Goal: Navigation & Orientation: Find specific page/section

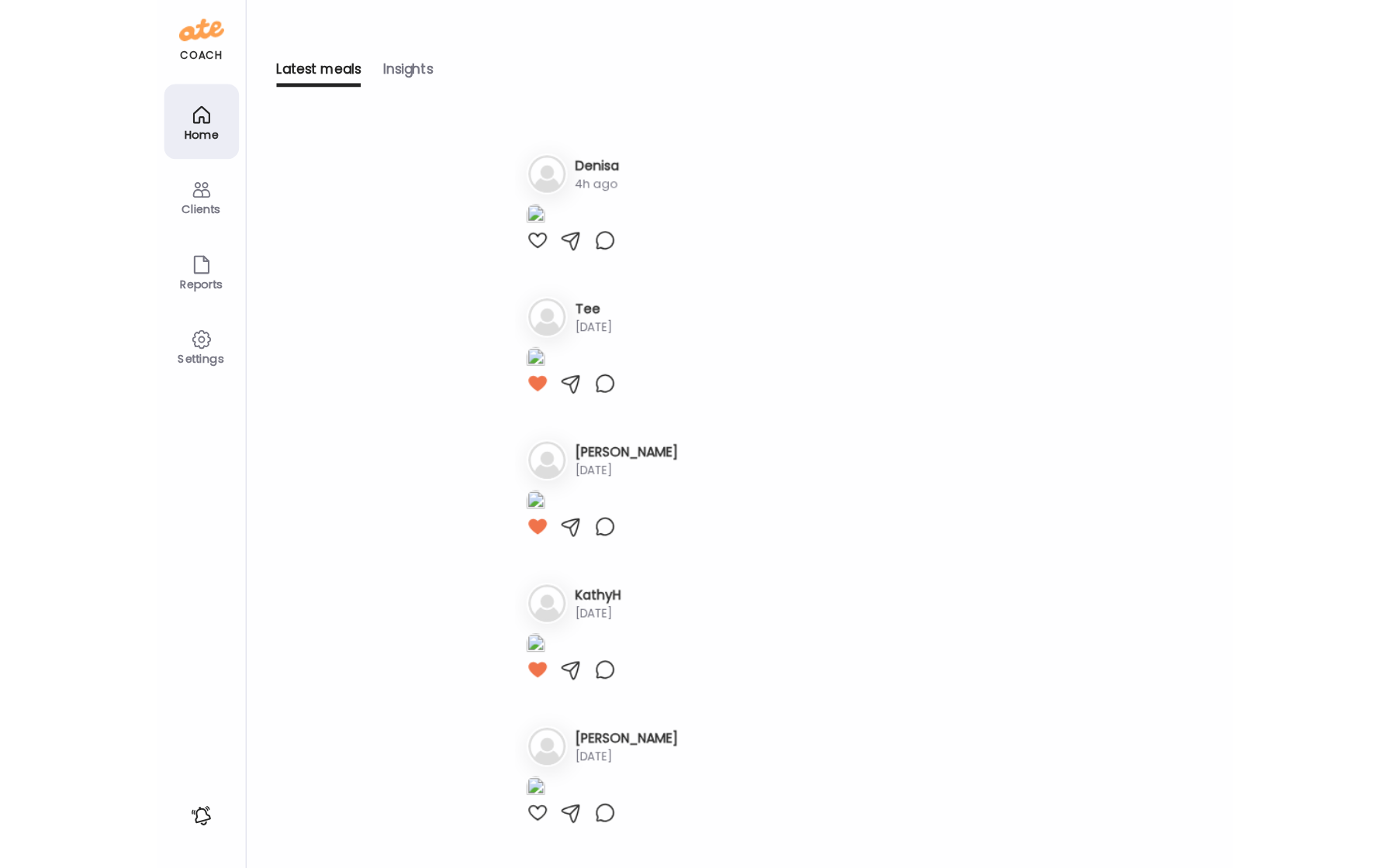
scroll to position [840, 0]
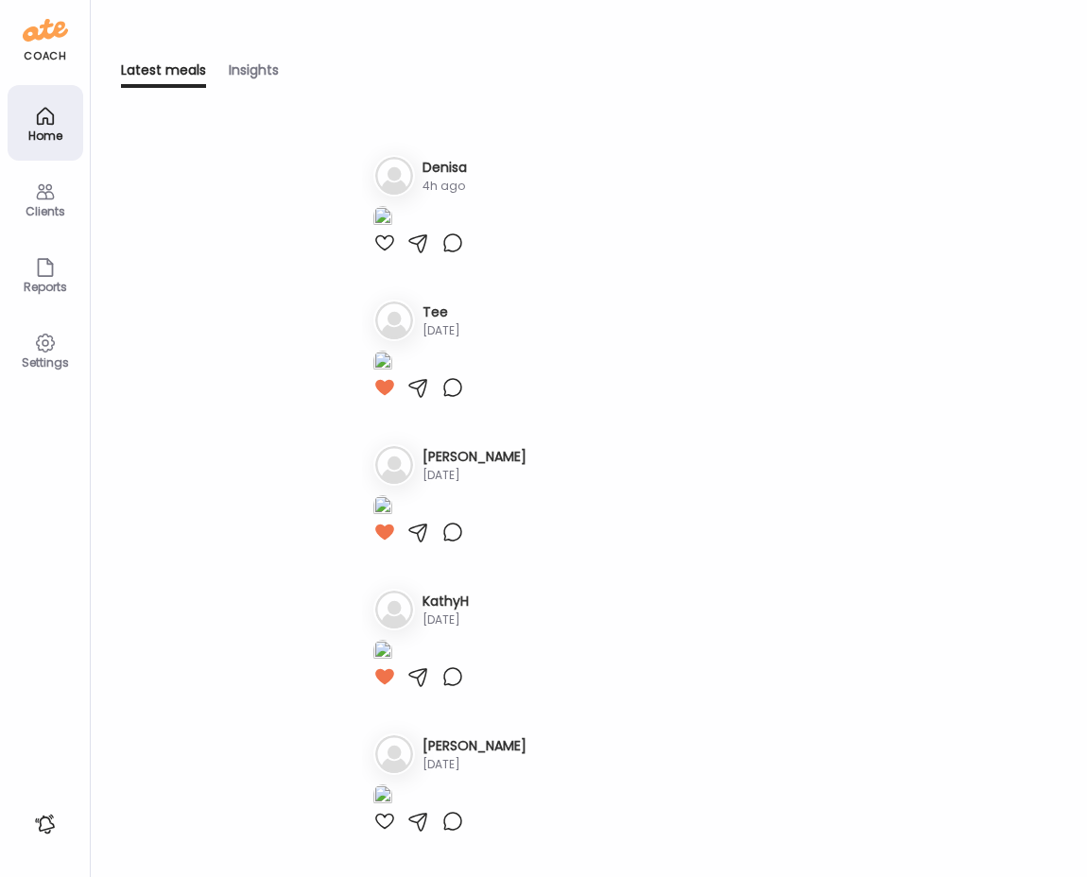
click at [33, 139] on div "Home" at bounding box center [45, 135] width 68 height 12
click at [41, 110] on icon at bounding box center [45, 116] width 23 height 23
click at [170, 68] on div "Latest meals" at bounding box center [163, 73] width 85 height 27
click at [63, 107] on div "Home" at bounding box center [46, 123] width 76 height 76
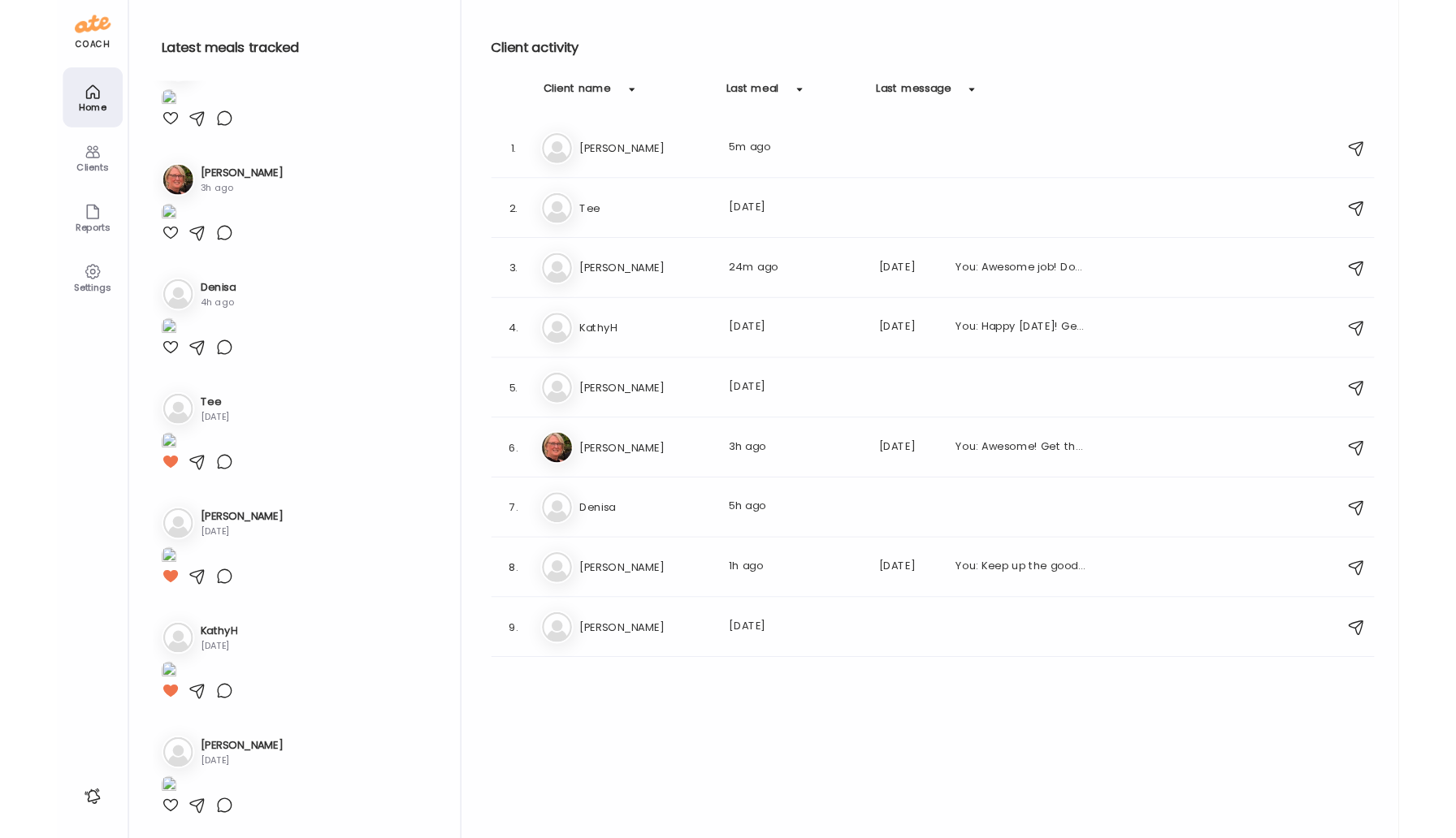
scroll to position [1008, 0]
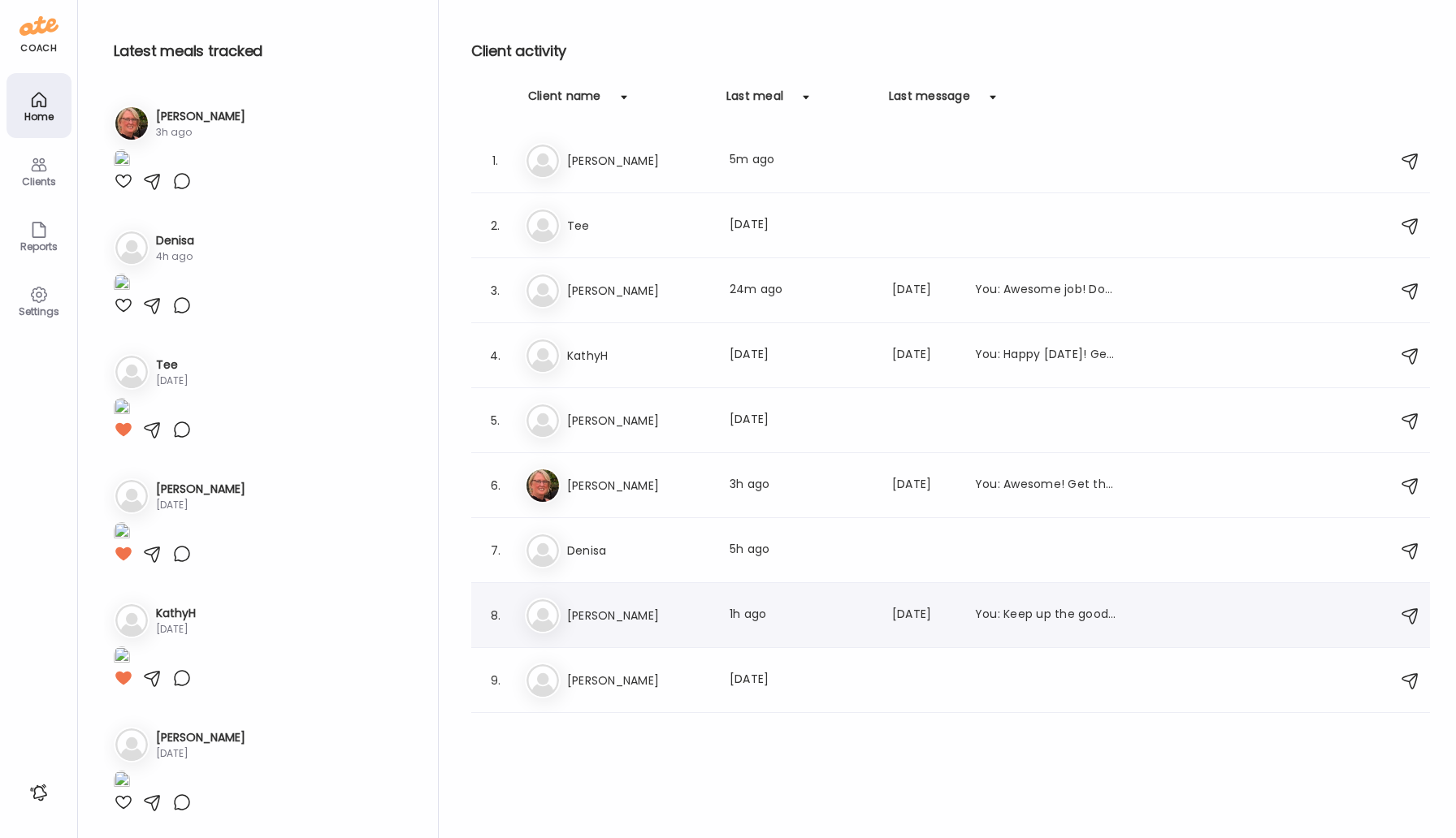
click at [612, 615] on h3 "[PERSON_NAME]" at bounding box center [639, 615] width 143 height 20
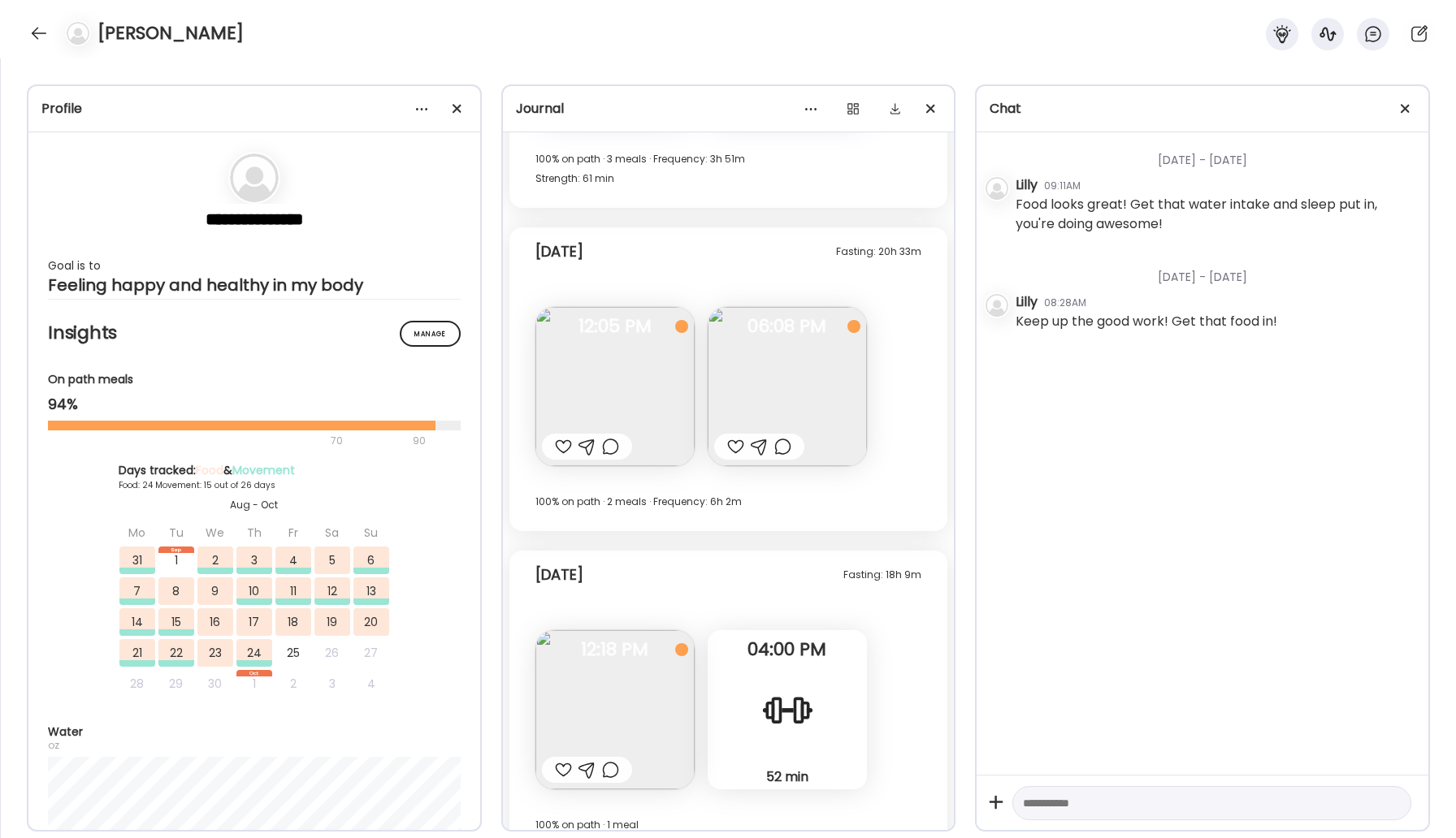
scroll to position [20598, 0]
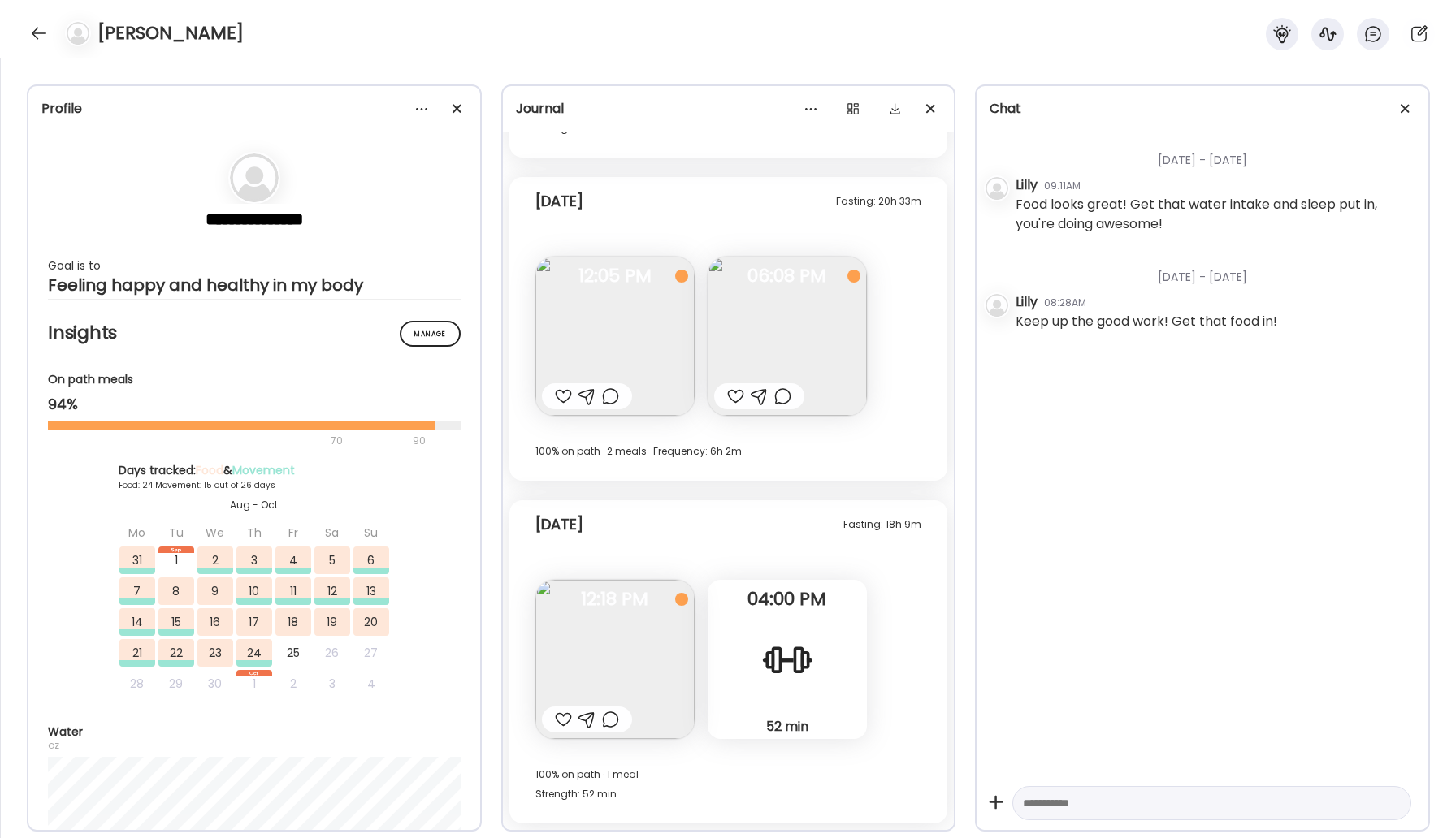
click at [822, 327] on img at bounding box center [786, 336] width 159 height 159
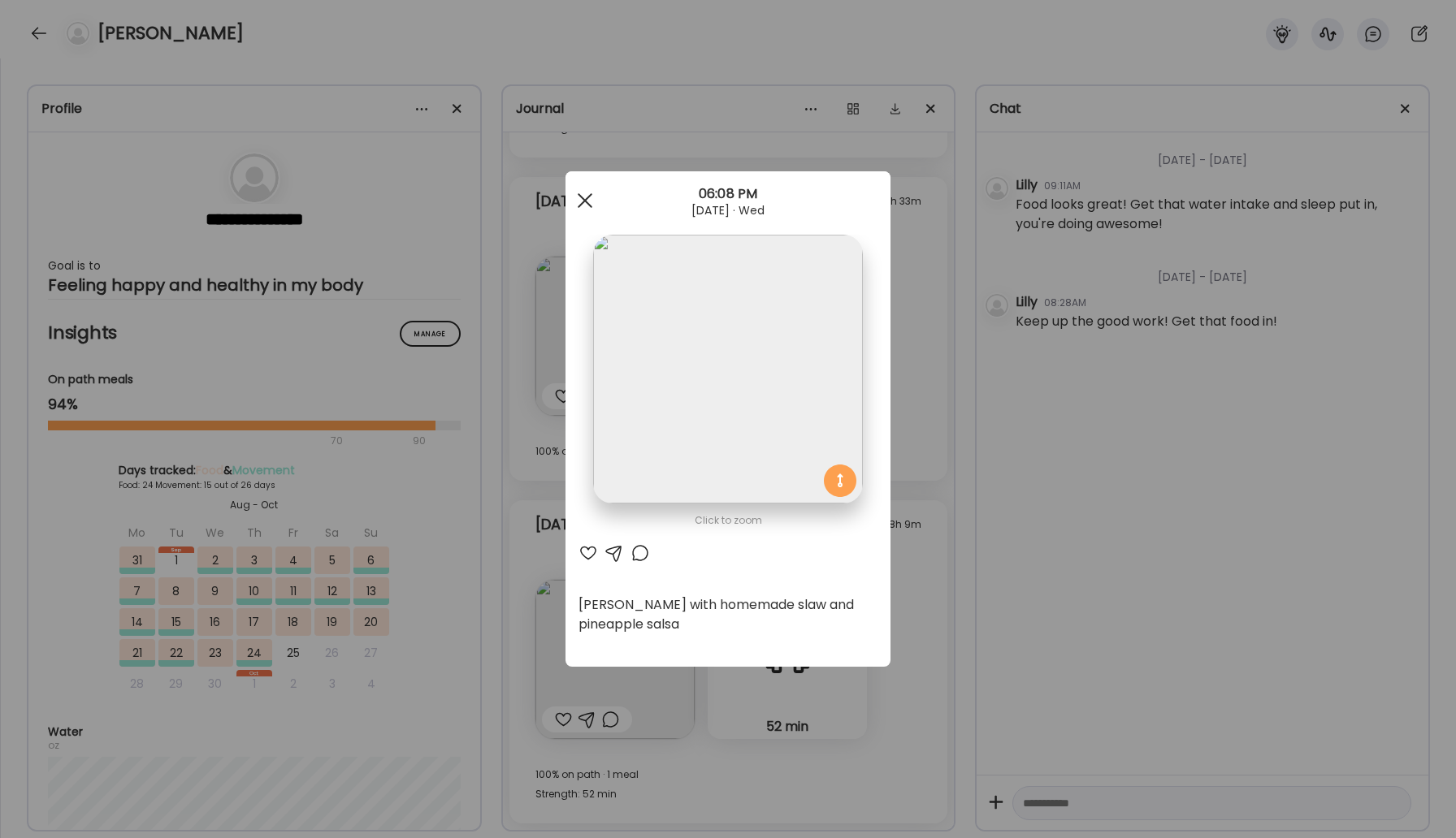
click at [578, 191] on div at bounding box center [585, 201] width 33 height 33
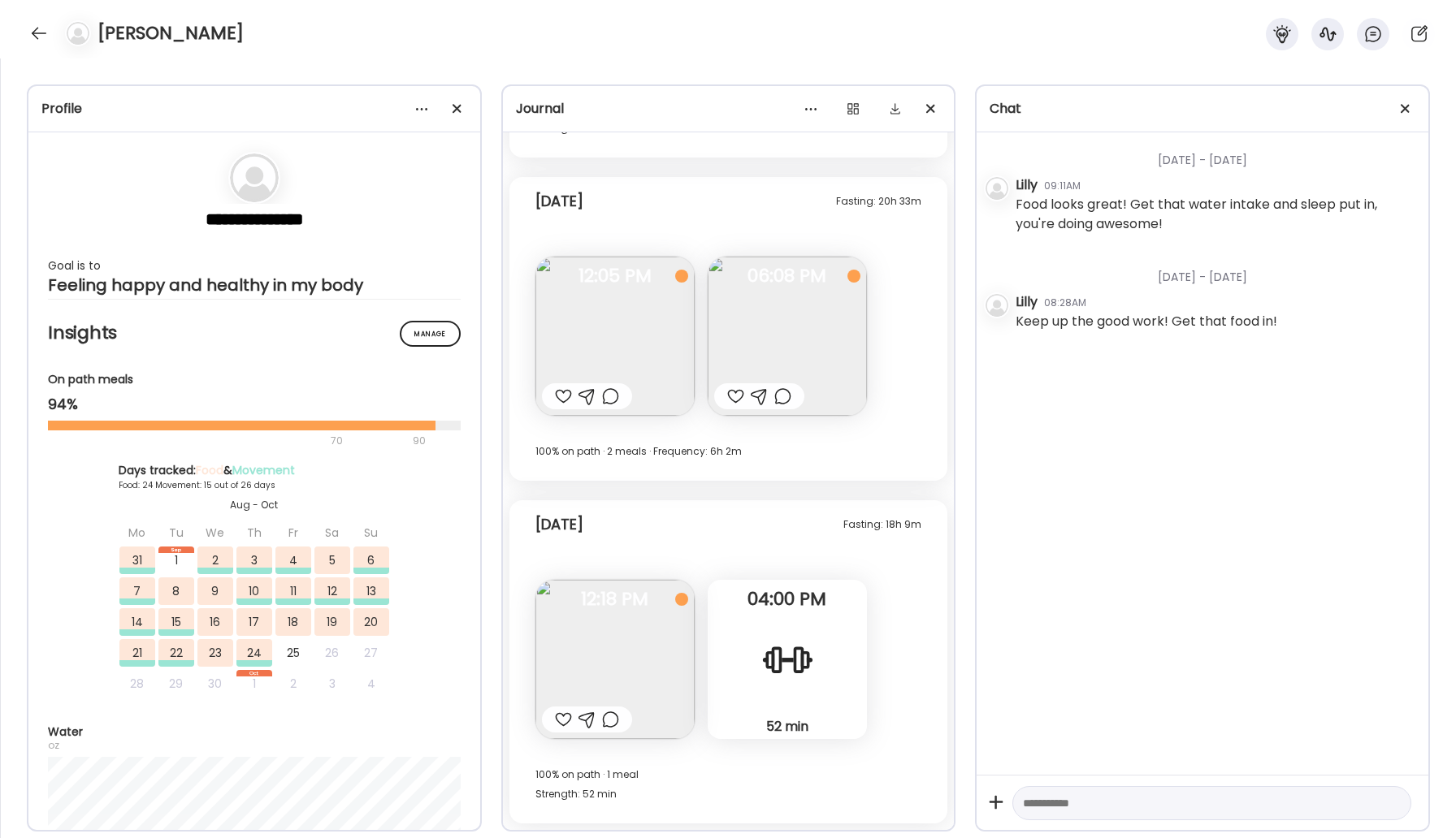
click at [611, 348] on img at bounding box center [615, 336] width 159 height 159
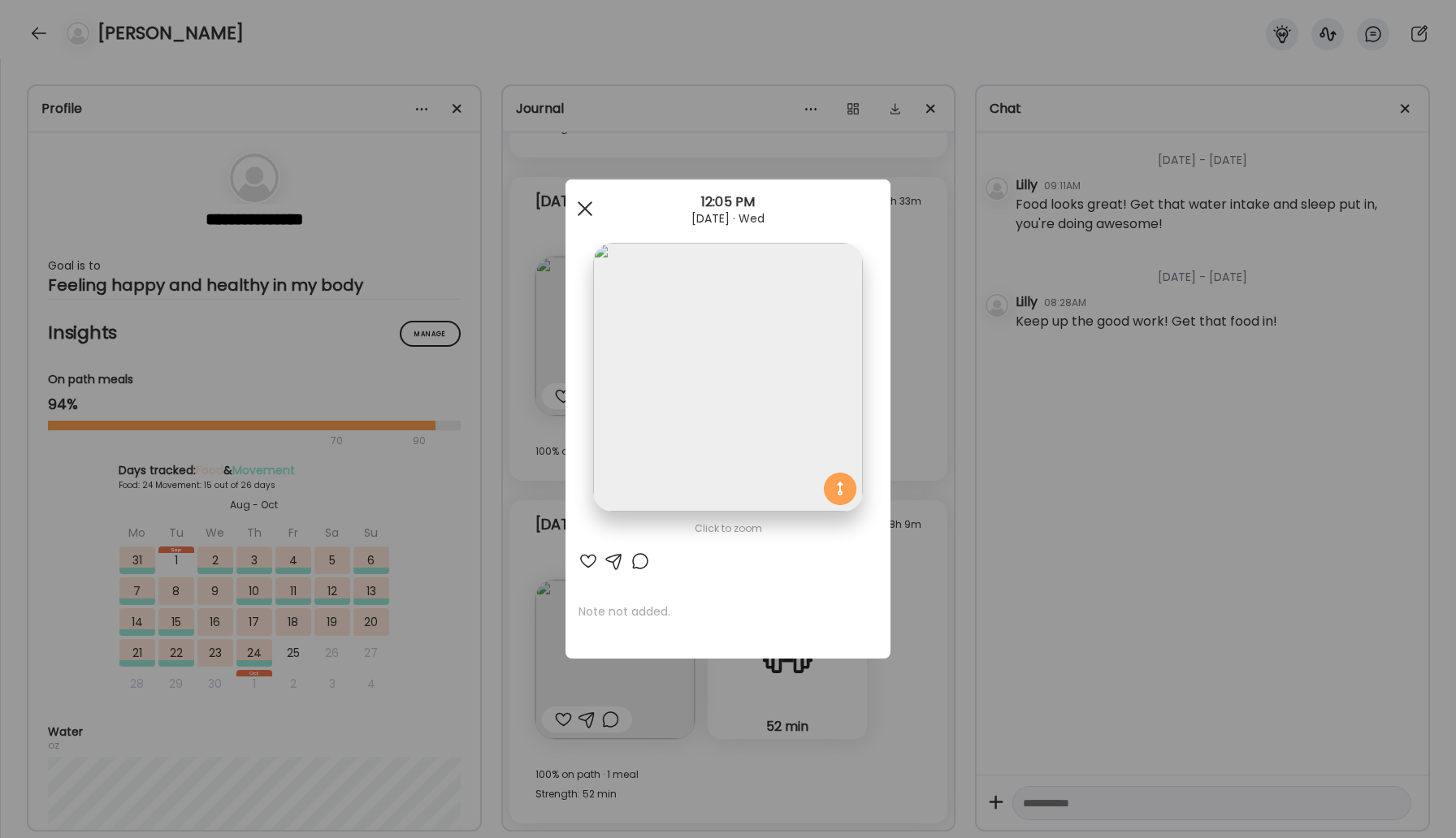
click at [585, 207] on span at bounding box center [584, 208] width 15 height 15
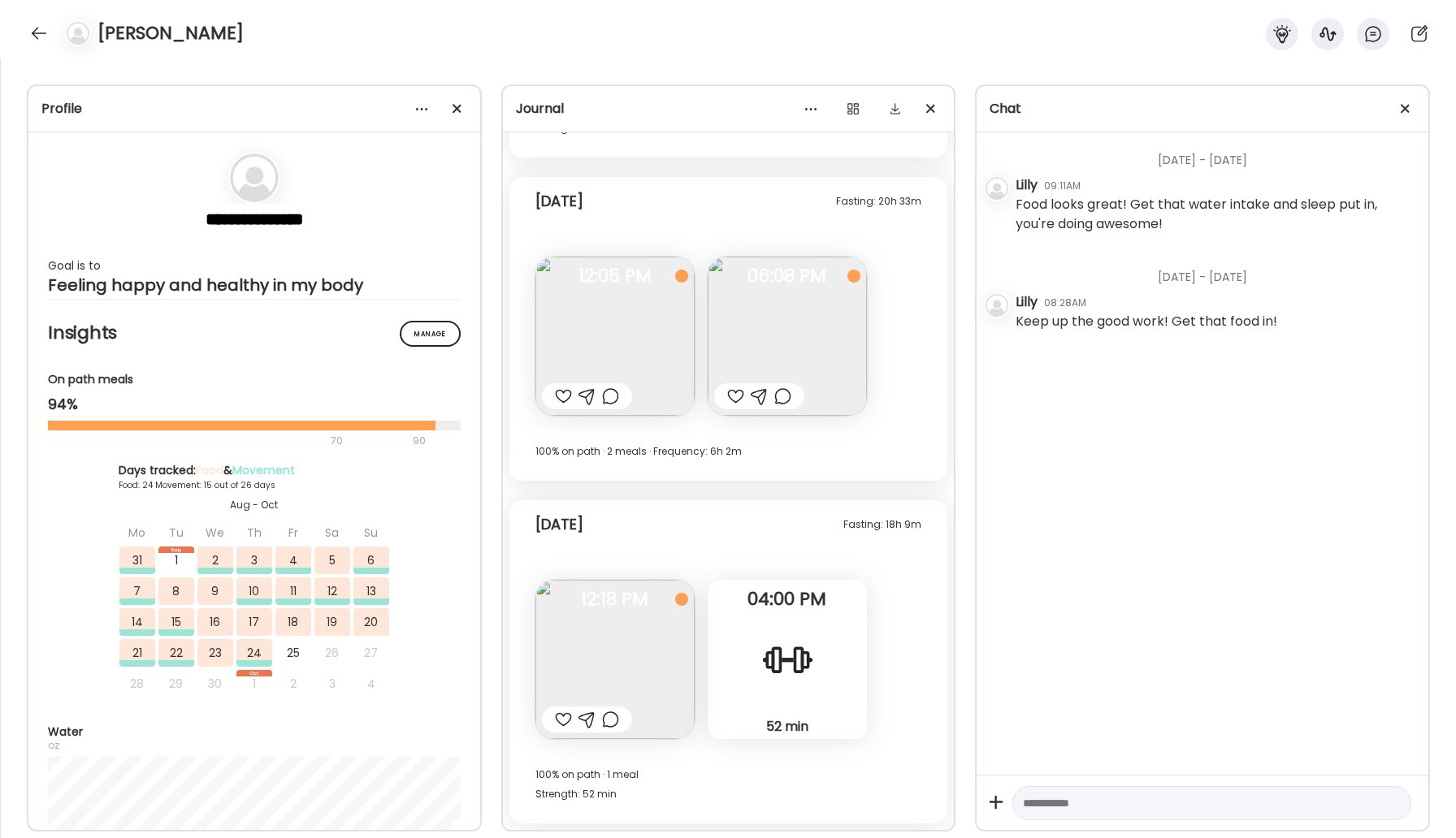
click at [643, 682] on img at bounding box center [615, 659] width 159 height 159
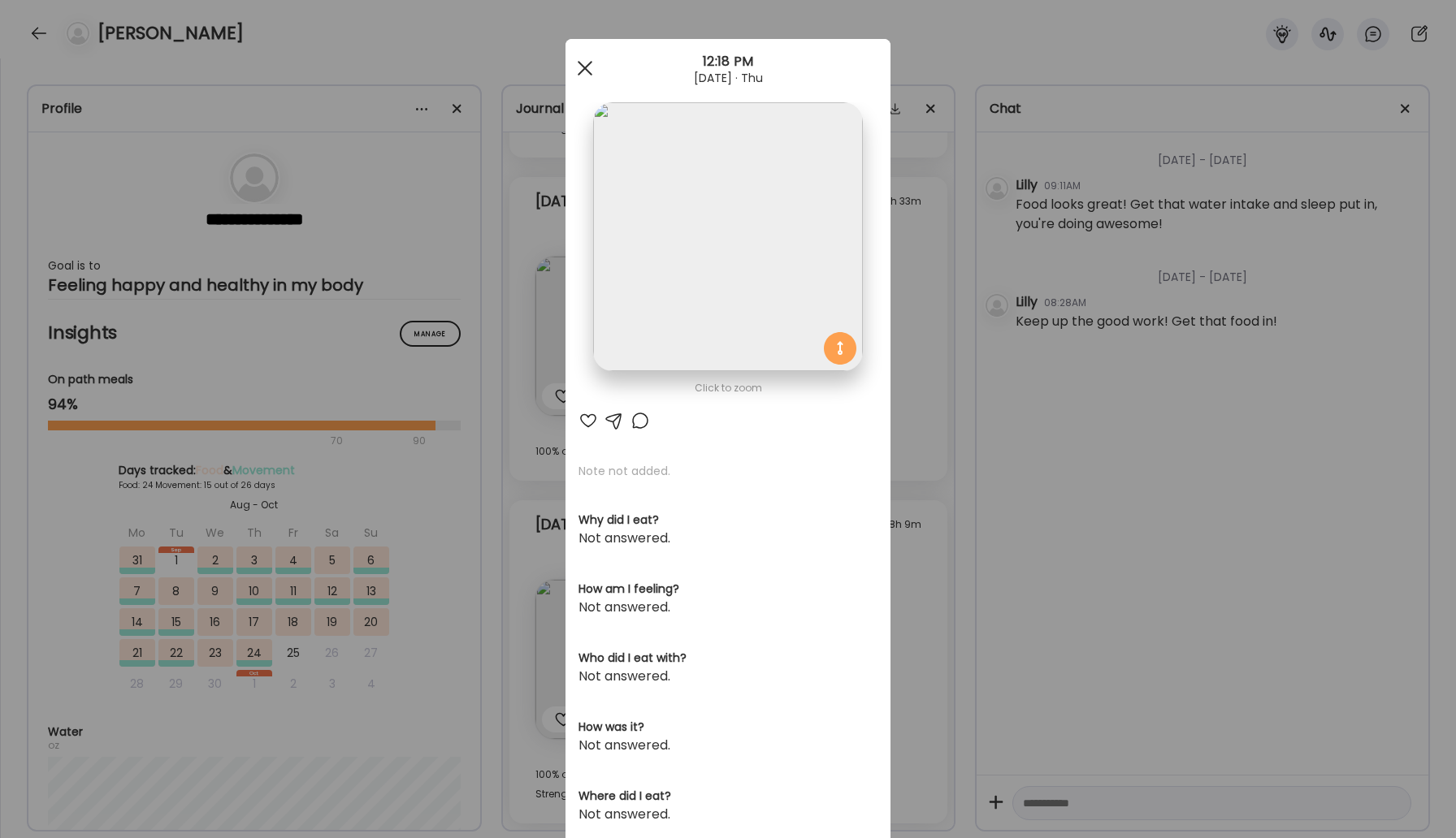
click at [585, 62] on div at bounding box center [585, 68] width 33 height 33
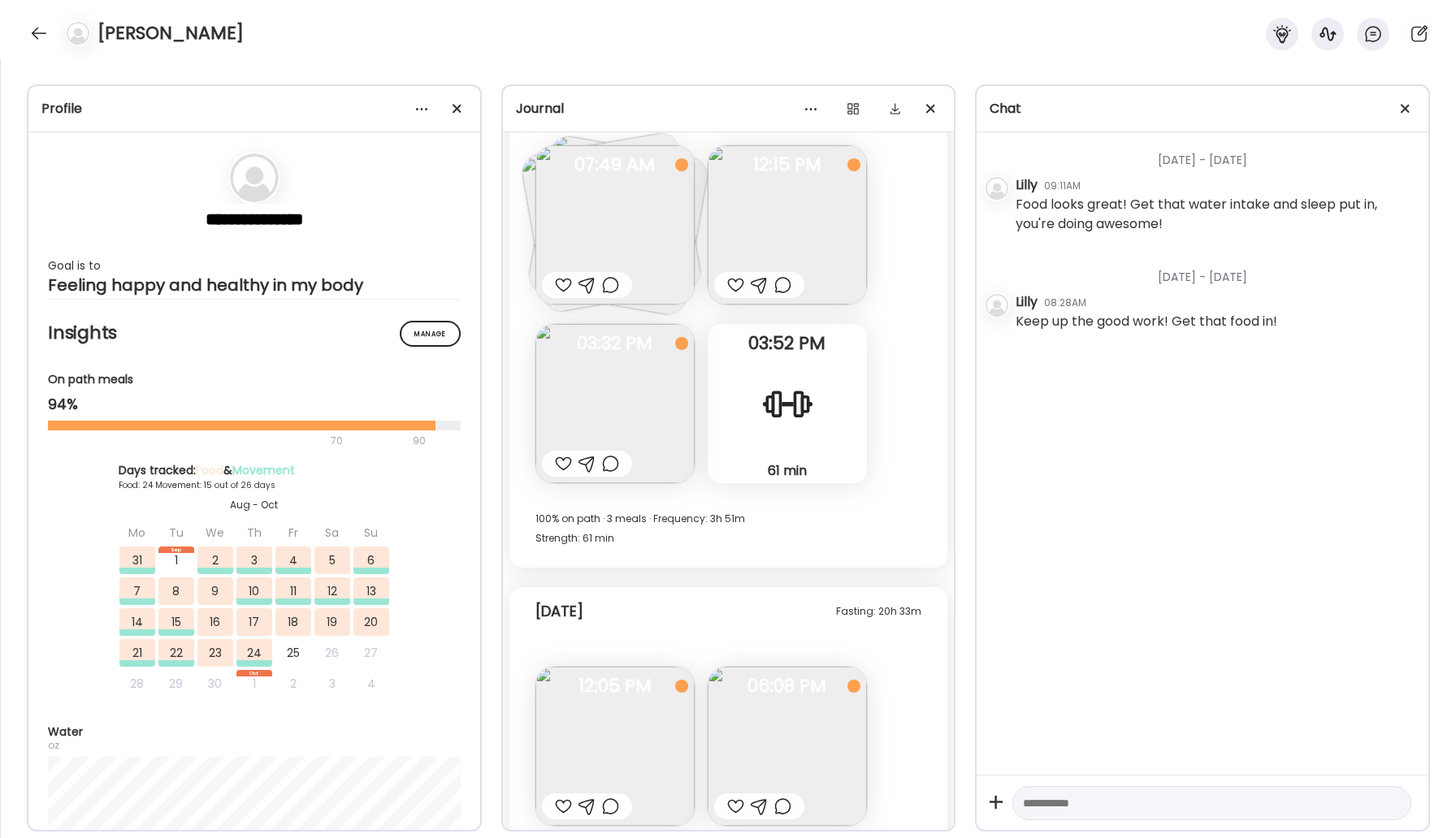
scroll to position [20180, 0]
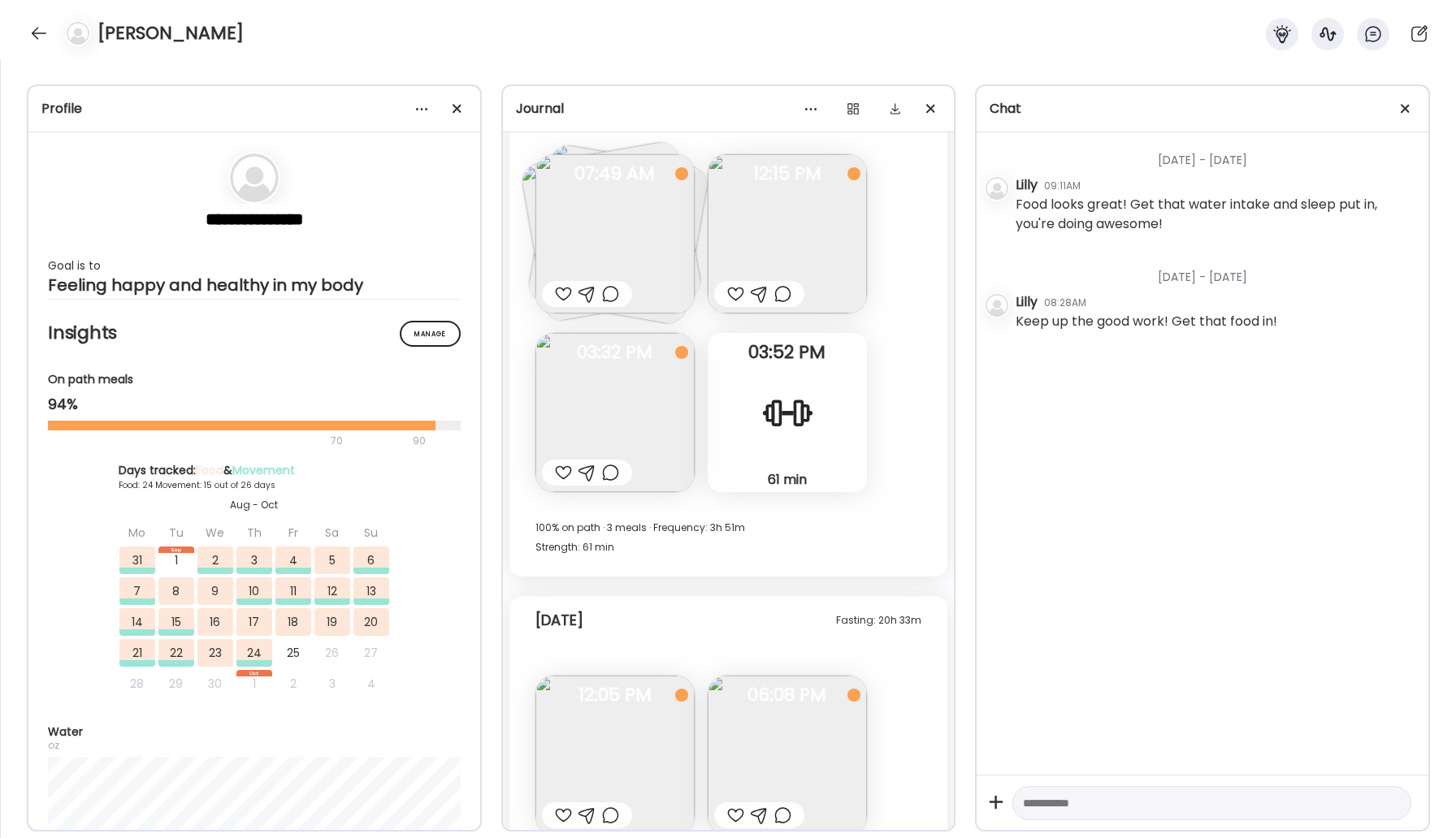
click at [689, 393] on img at bounding box center [615, 412] width 159 height 159
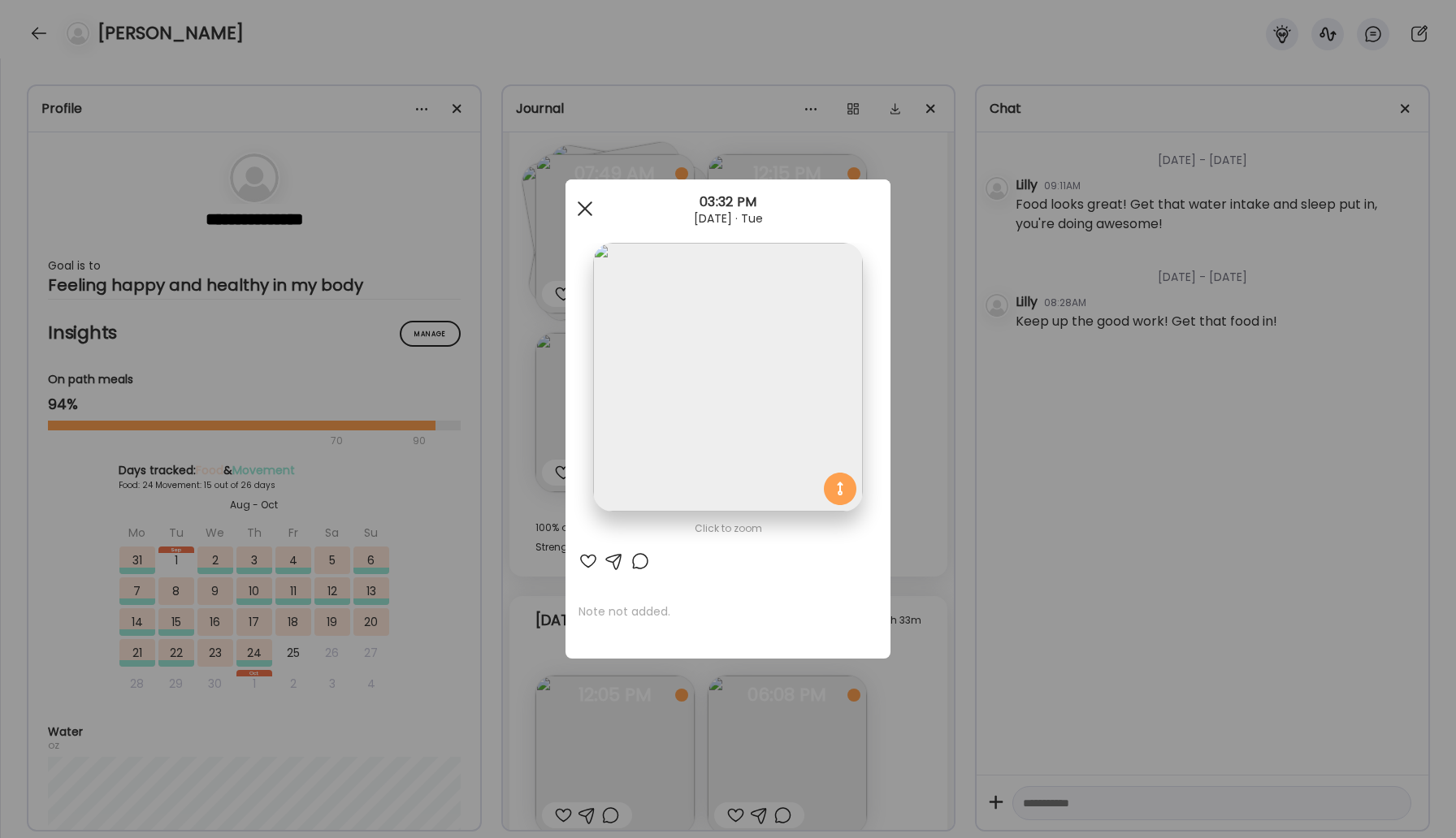
click at [583, 207] on span at bounding box center [584, 208] width 15 height 15
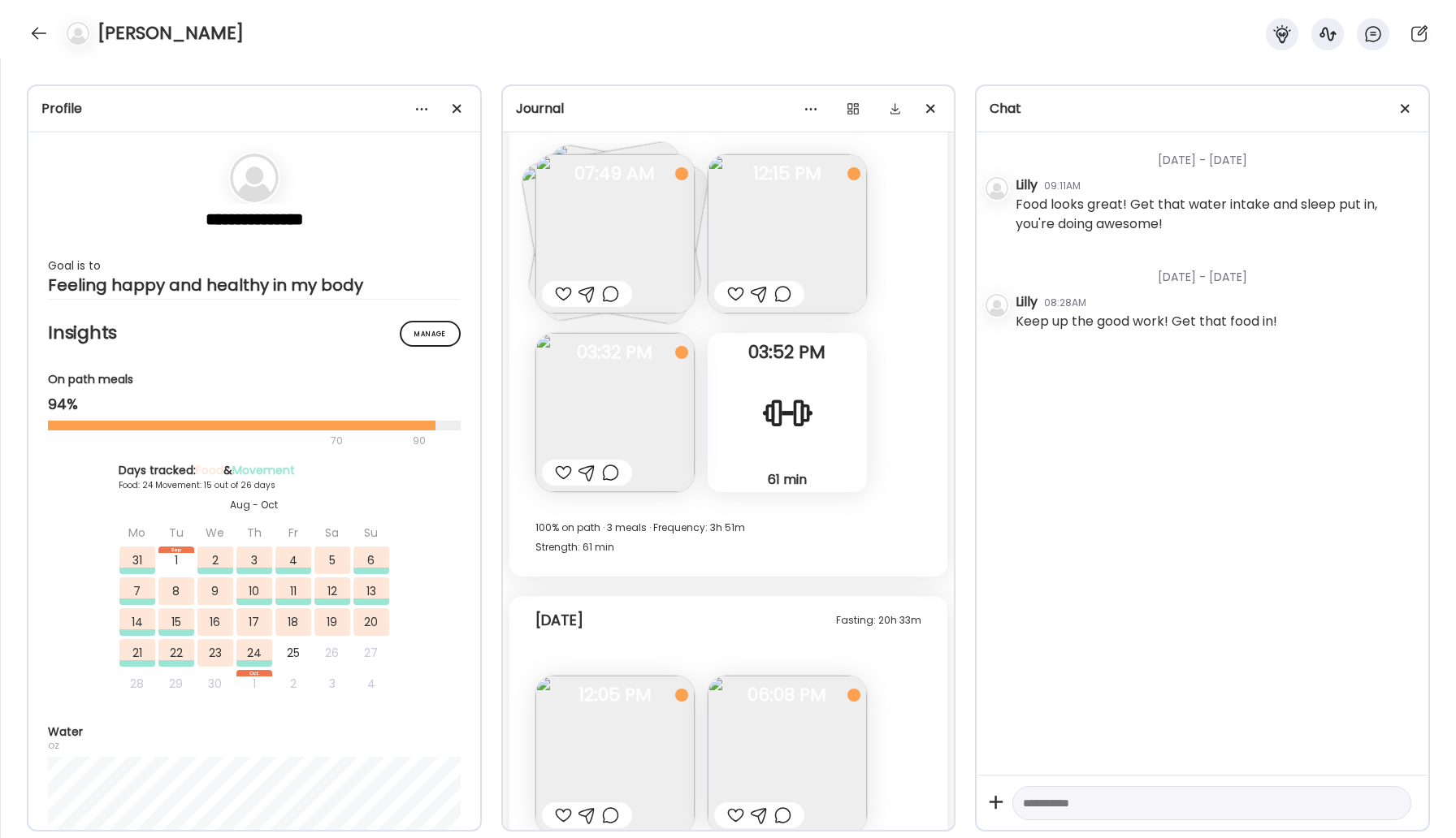
click at [777, 243] on img at bounding box center [786, 234] width 159 height 159
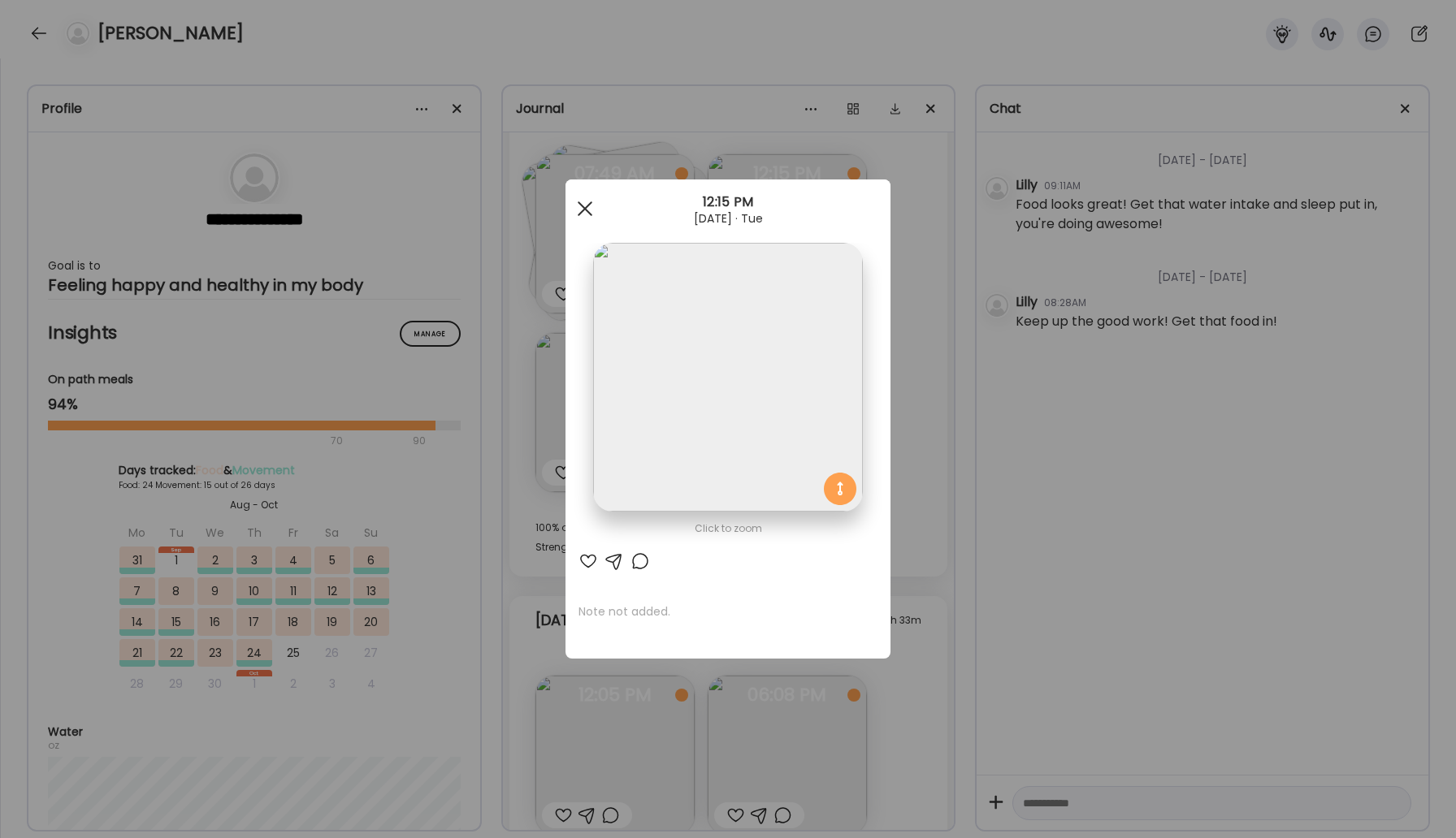
click at [588, 209] on div at bounding box center [585, 209] width 33 height 33
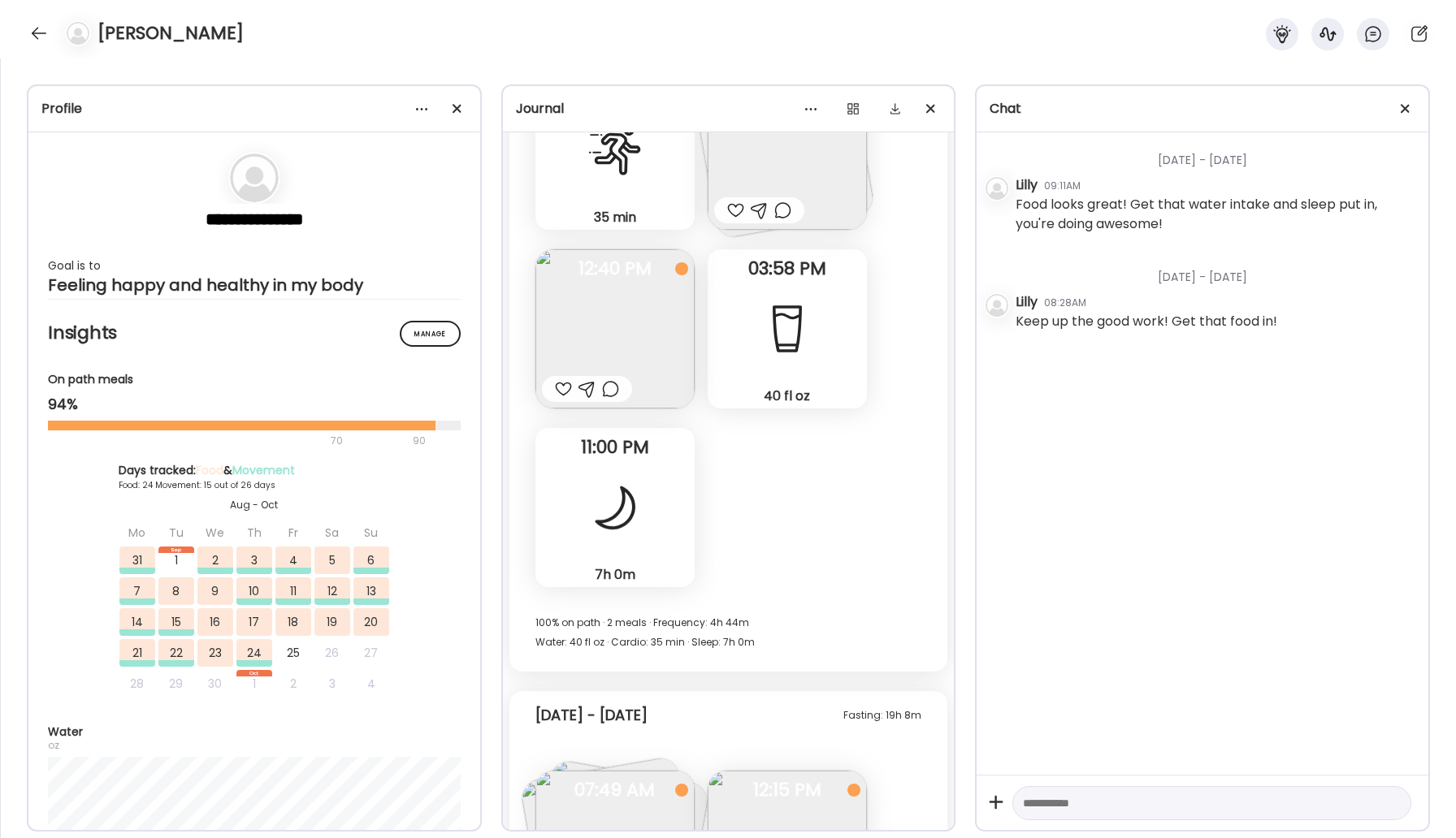
scroll to position [19540, 0]
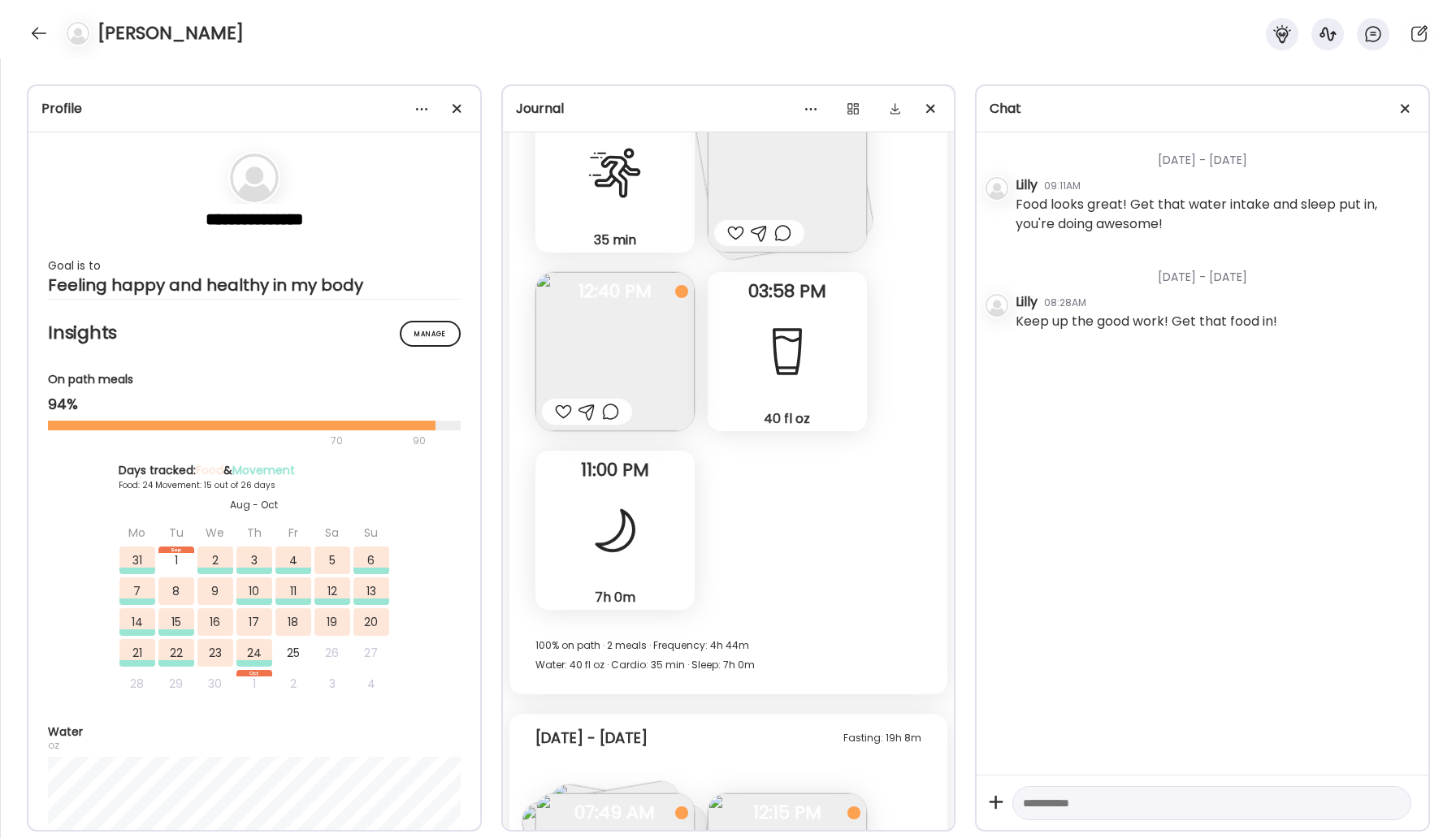
click at [659, 403] on img at bounding box center [615, 352] width 159 height 159
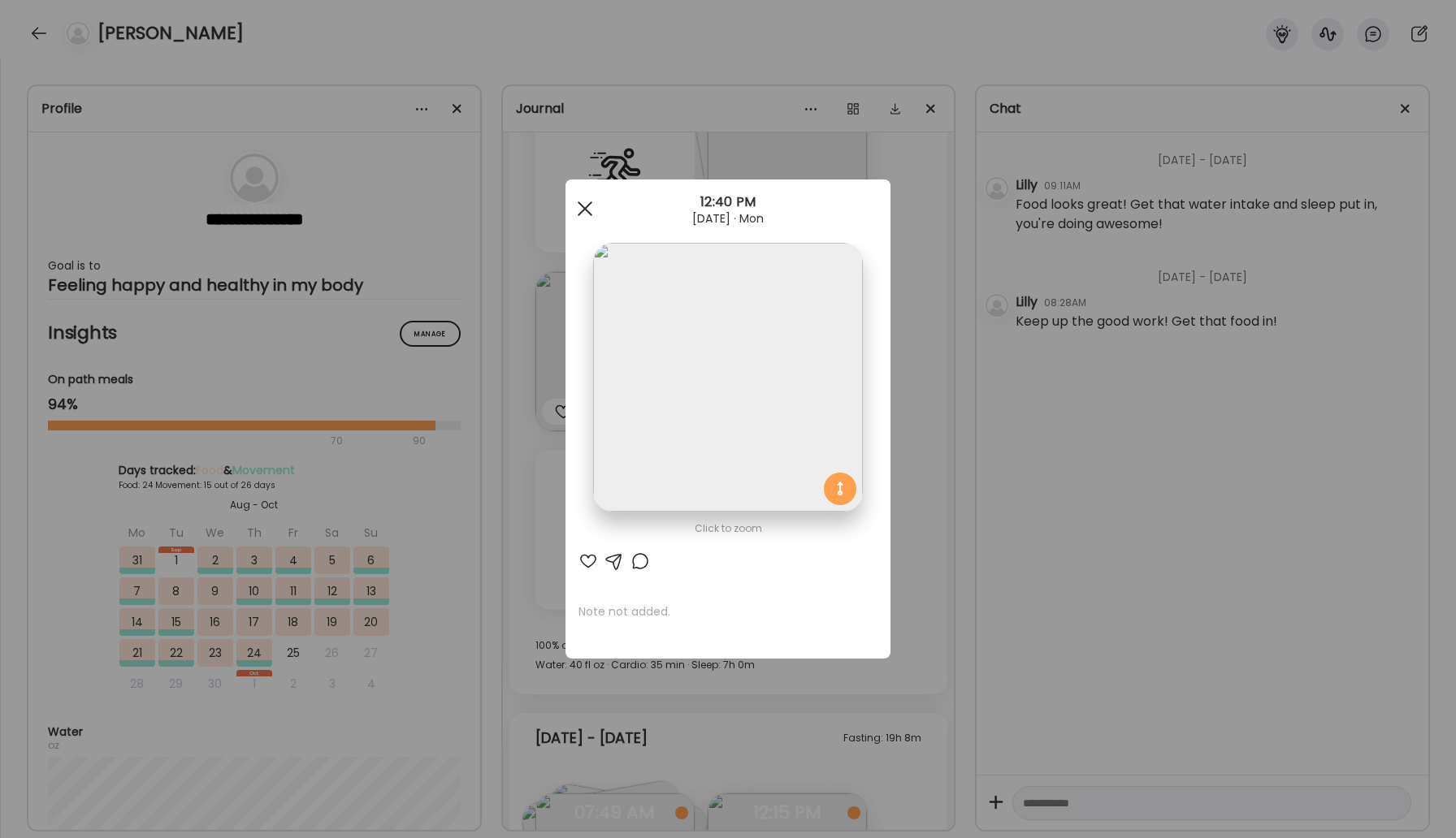
click at [578, 195] on div at bounding box center [585, 209] width 33 height 33
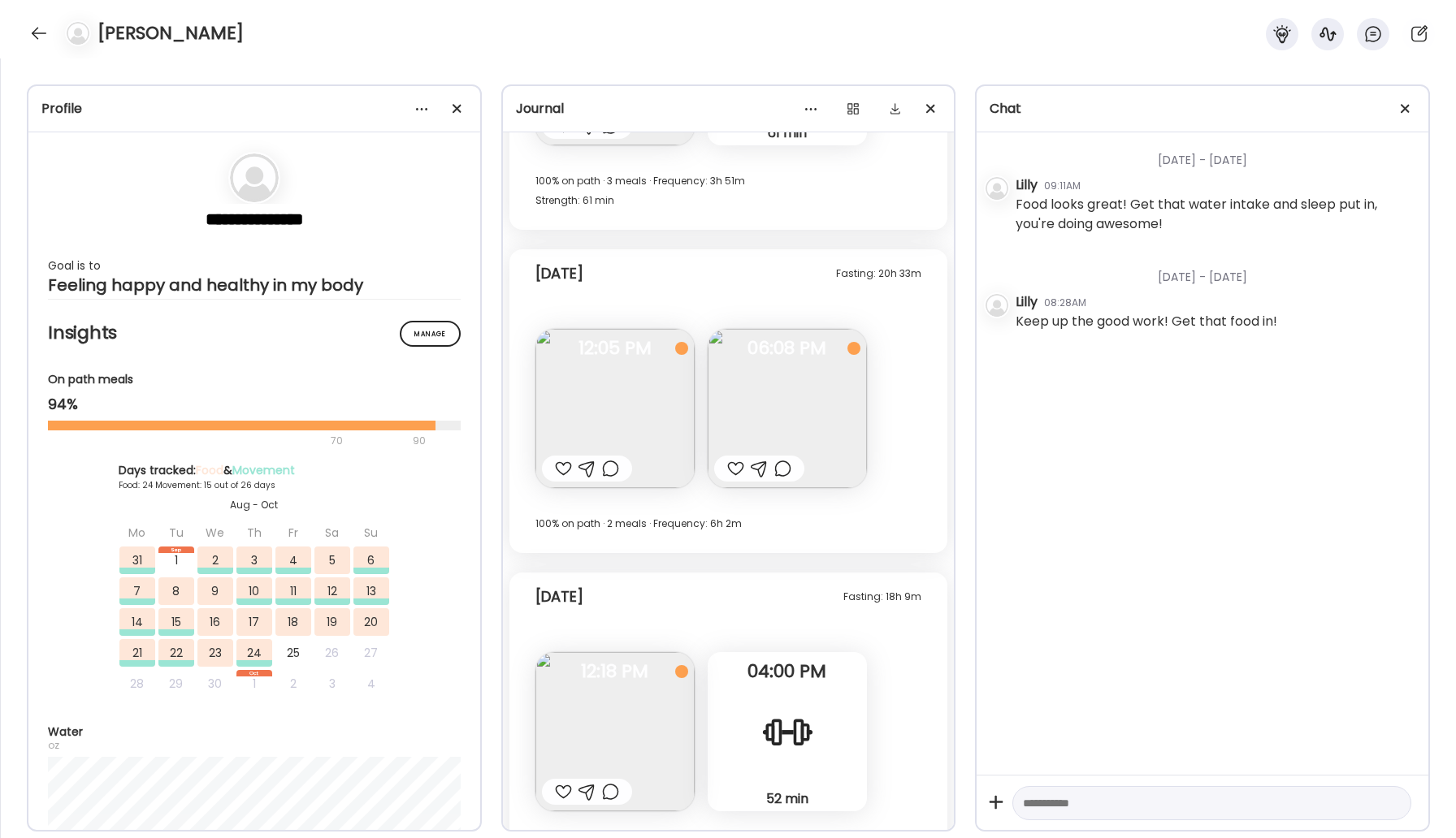
scroll to position [20598, 0]
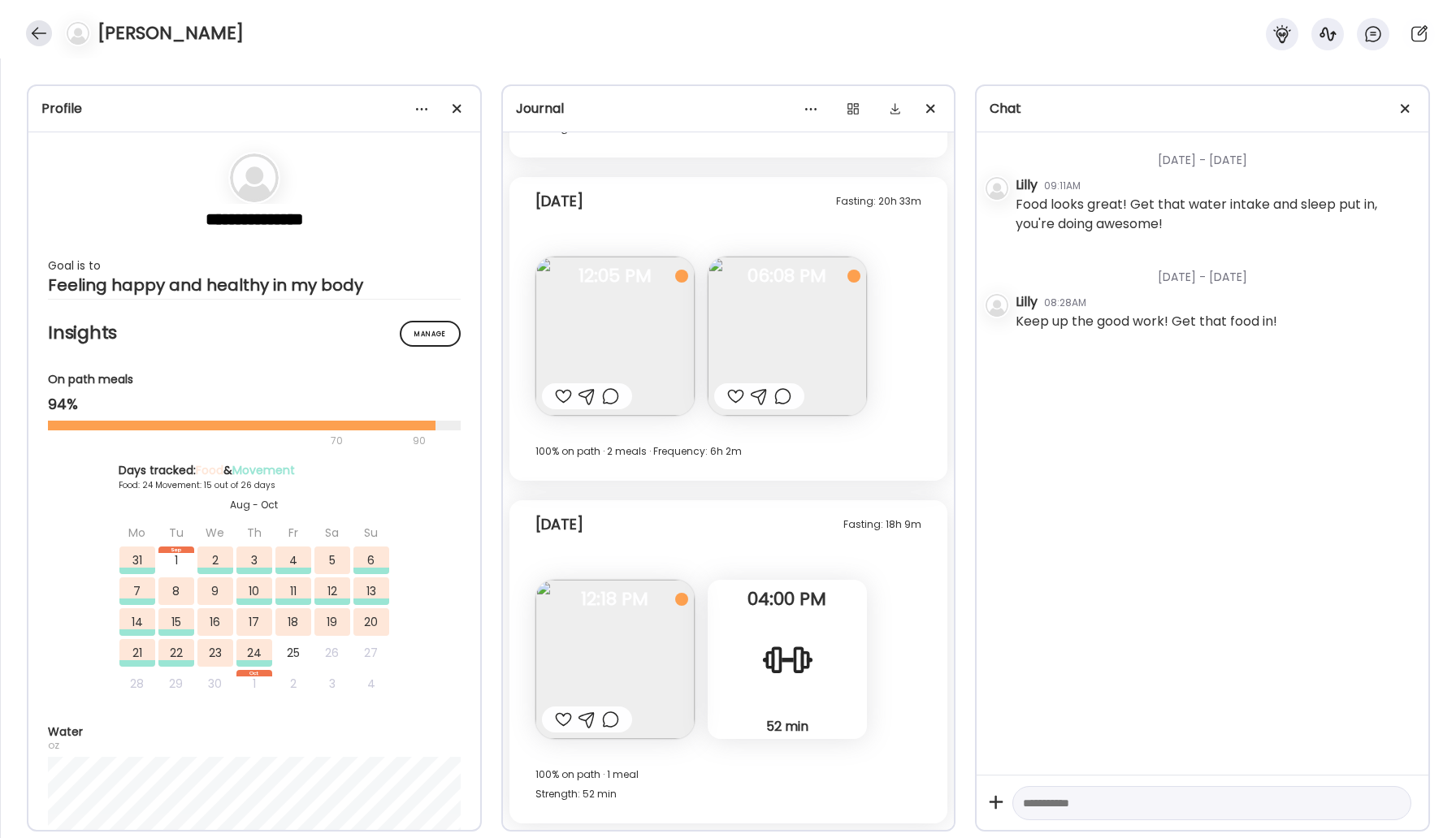
click at [37, 39] on div at bounding box center [39, 34] width 26 height 26
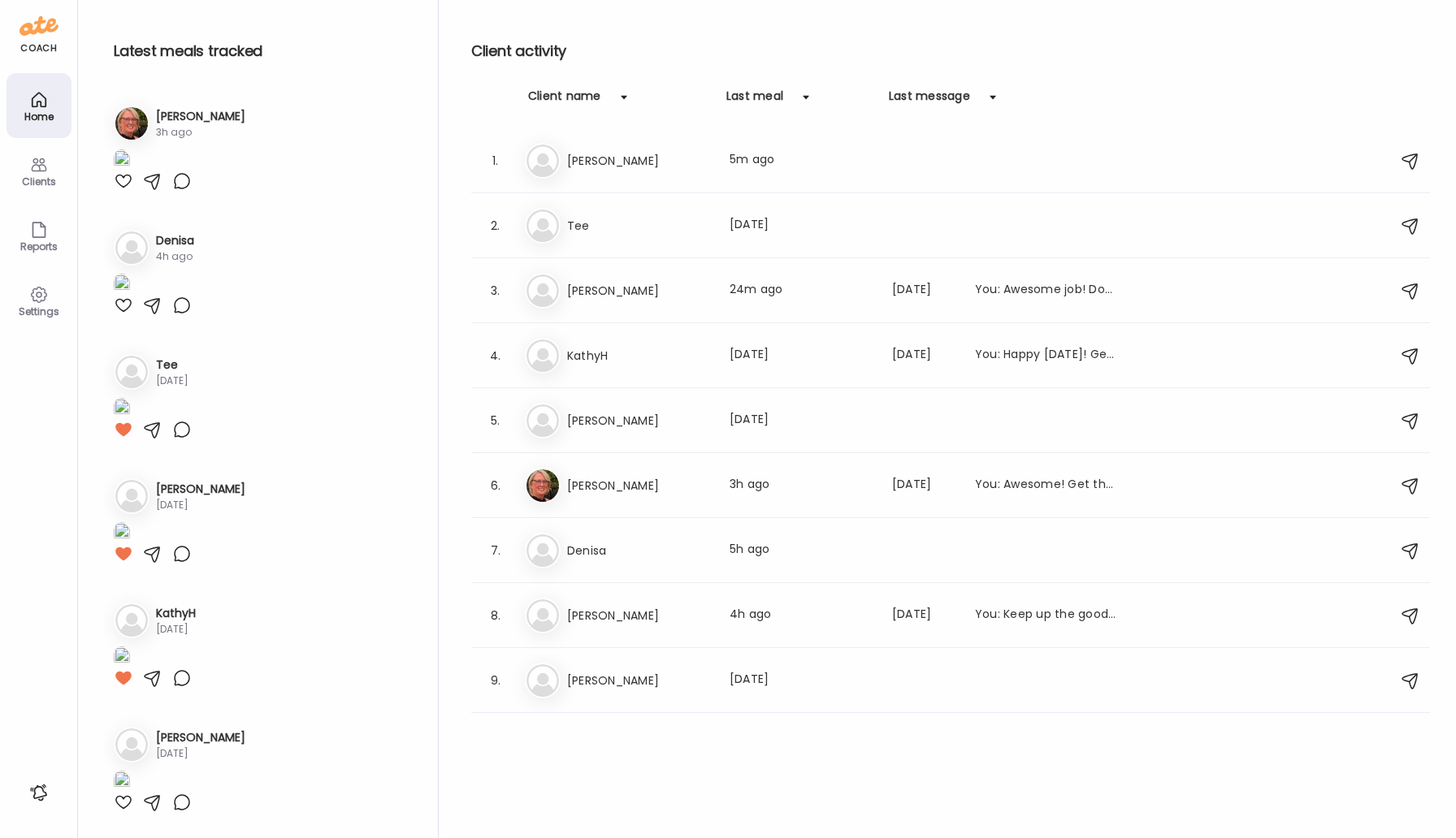
scroll to position [1008, 0]
click at [618, 365] on div "Ka [PERSON_NAME] Last meal: [DATE] Last message: [DATE] You: Happy [DATE]! Get …" at bounding box center [953, 356] width 856 height 36
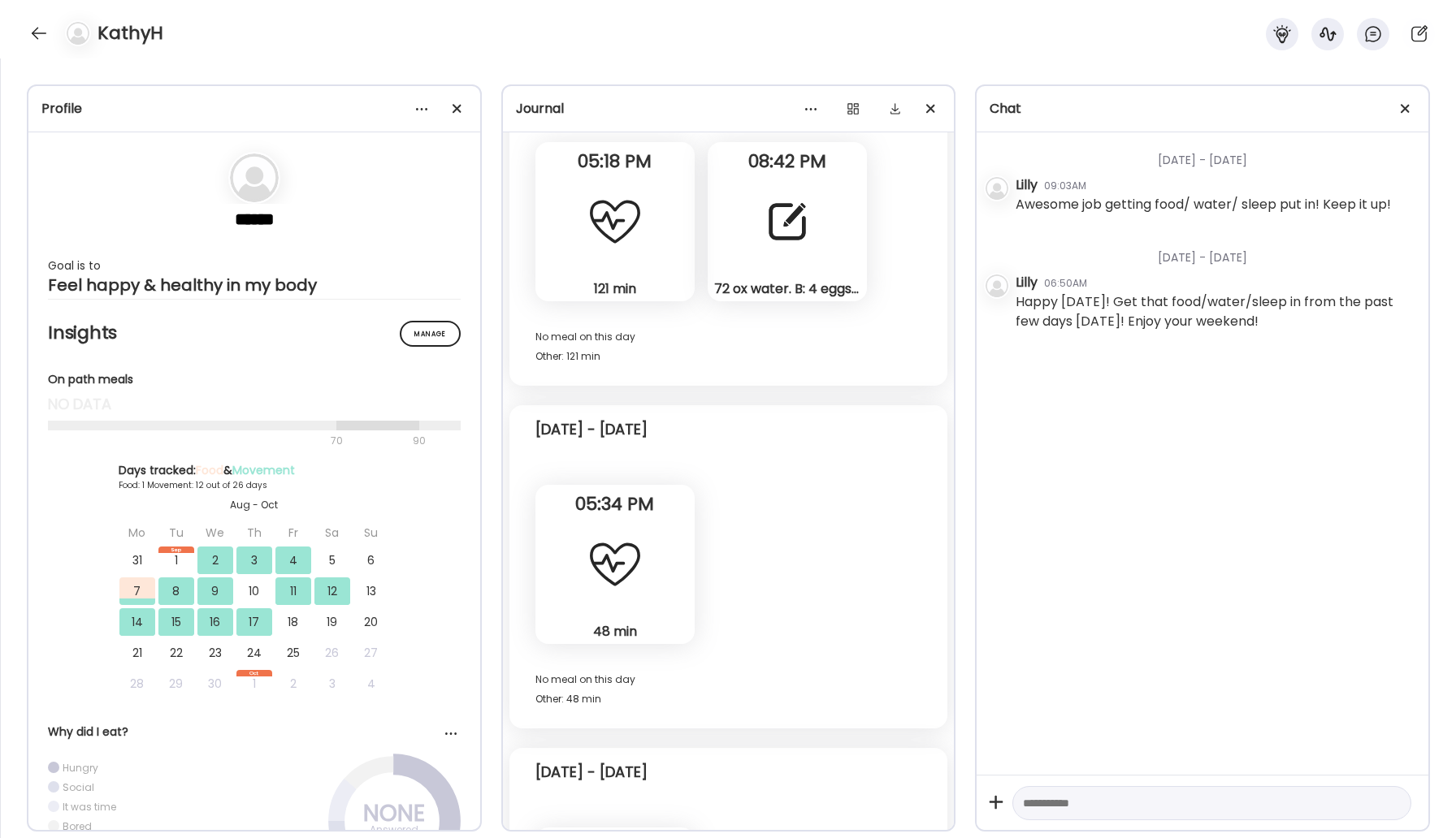
scroll to position [7714, 0]
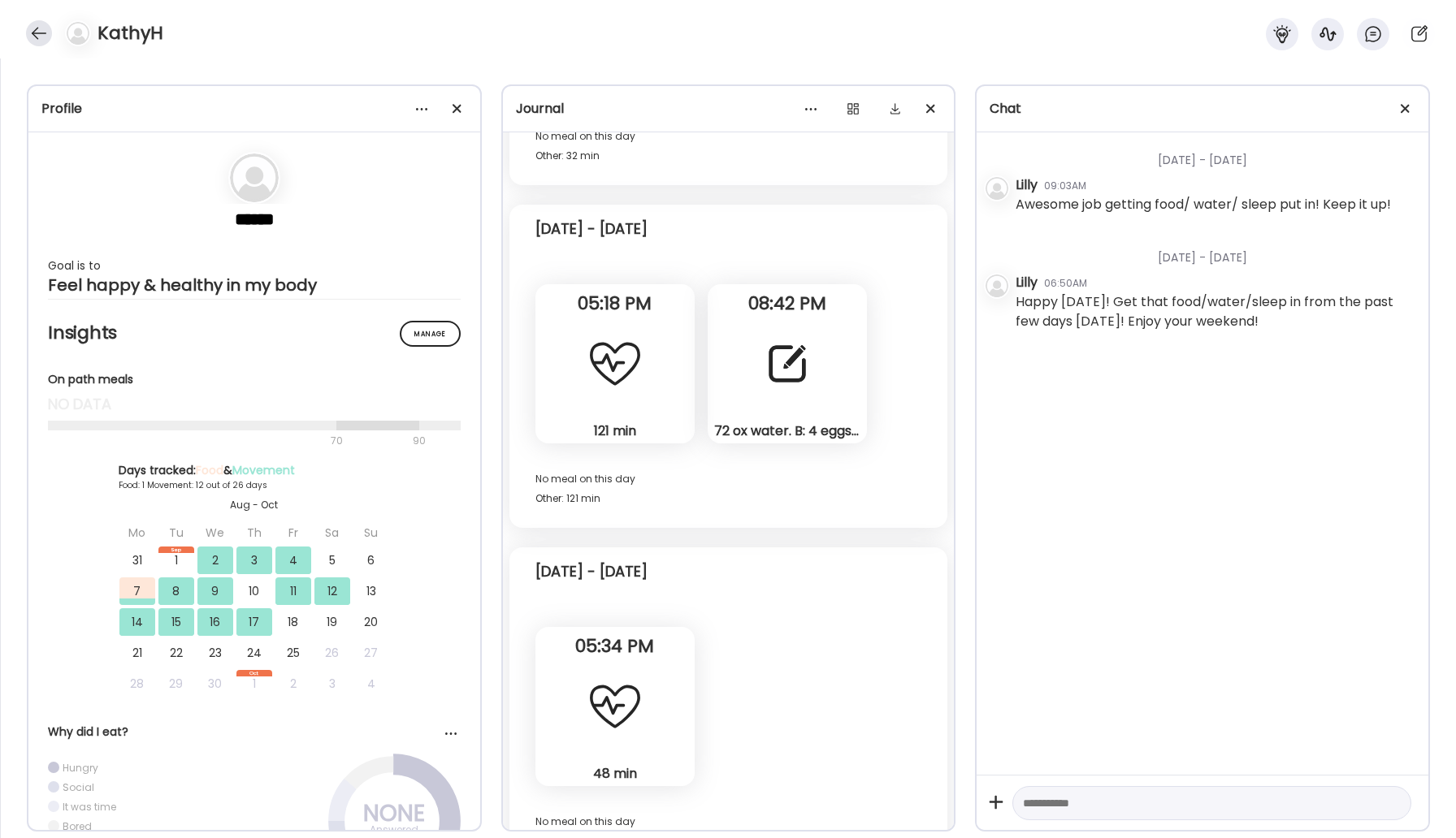
click at [38, 33] on div at bounding box center [39, 34] width 26 height 26
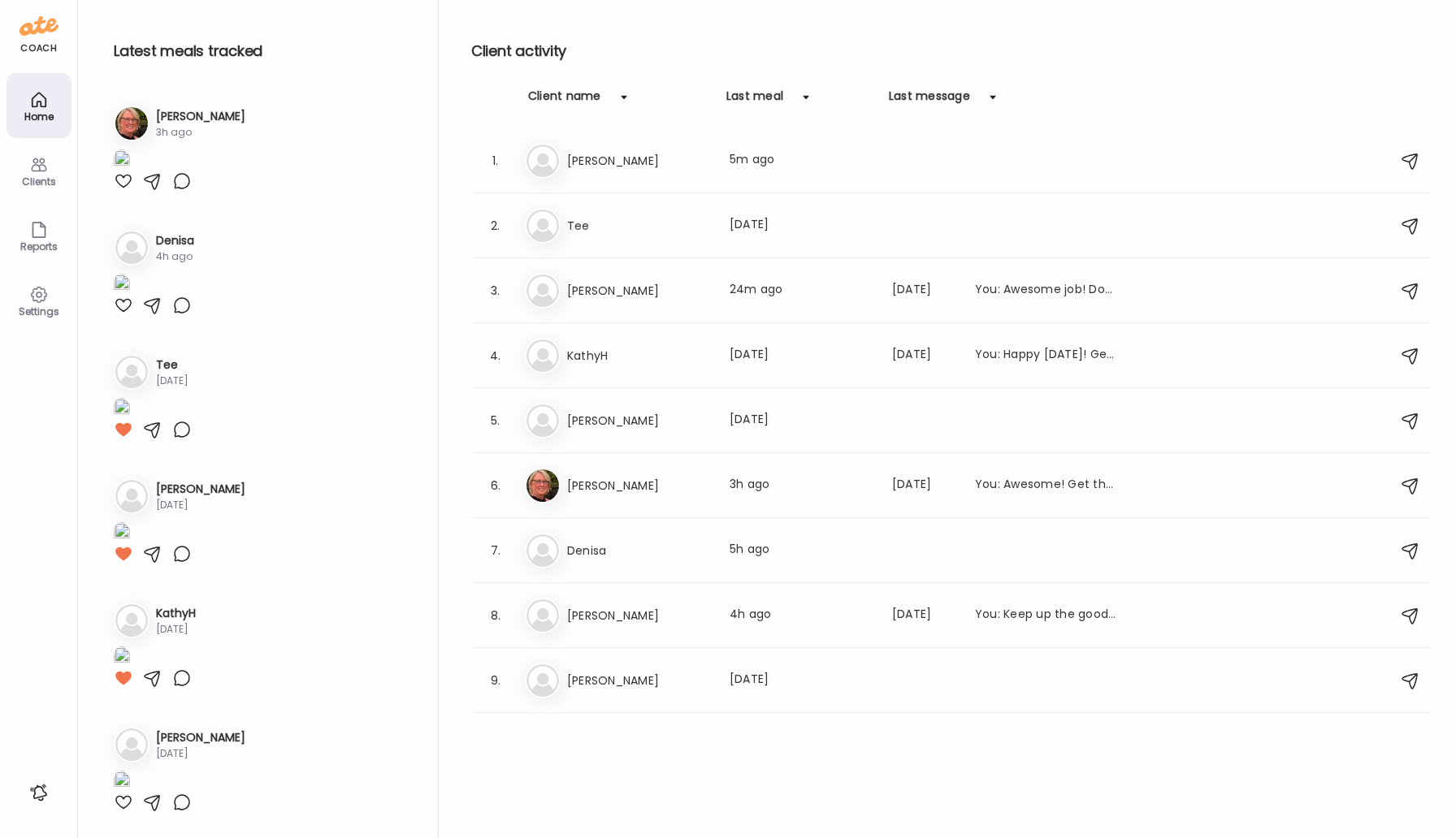
scroll to position [1008, 0]
click at [635, 492] on h3 "[PERSON_NAME]" at bounding box center [639, 486] width 143 height 20
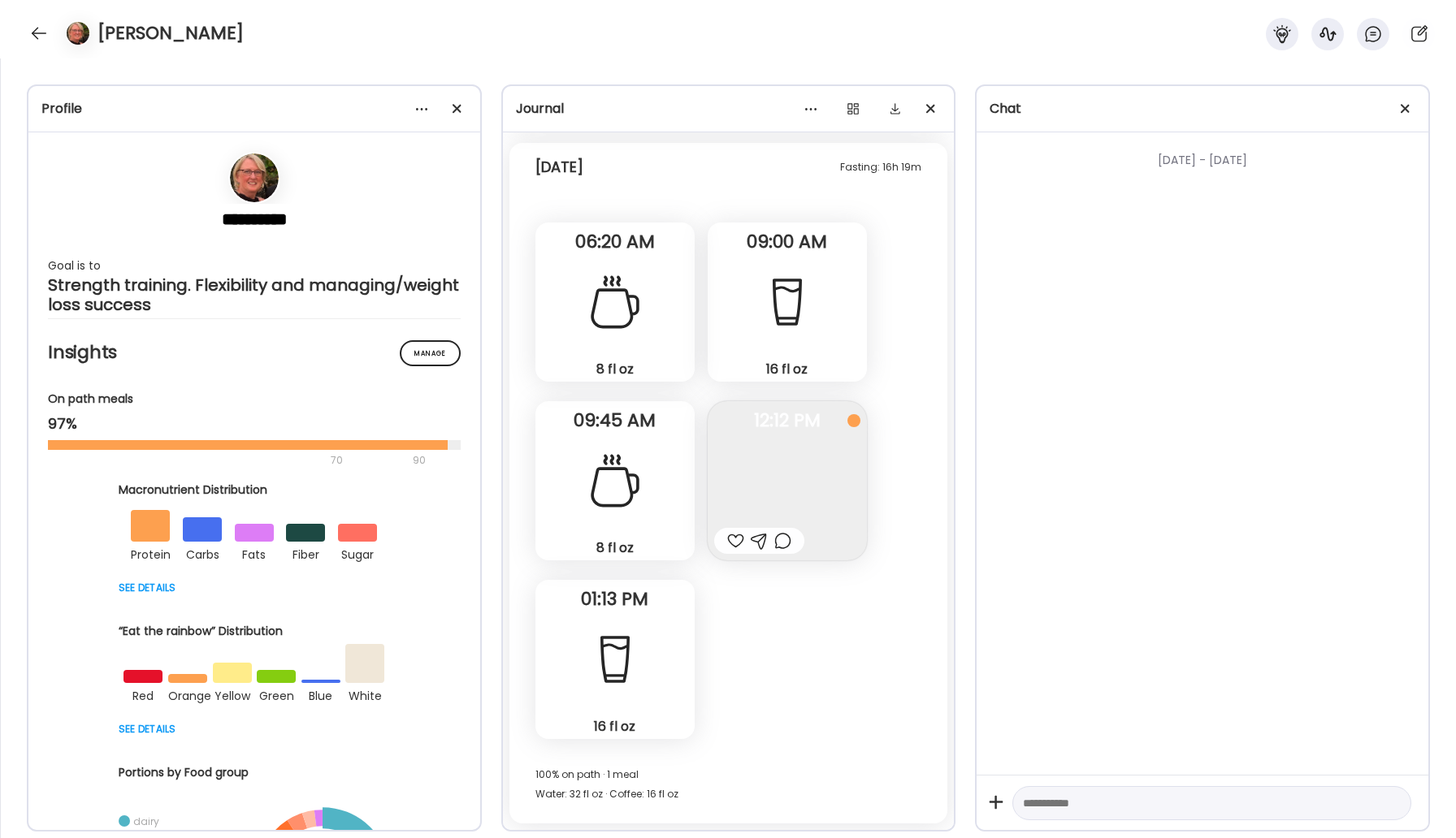
scroll to position [1018, 0]
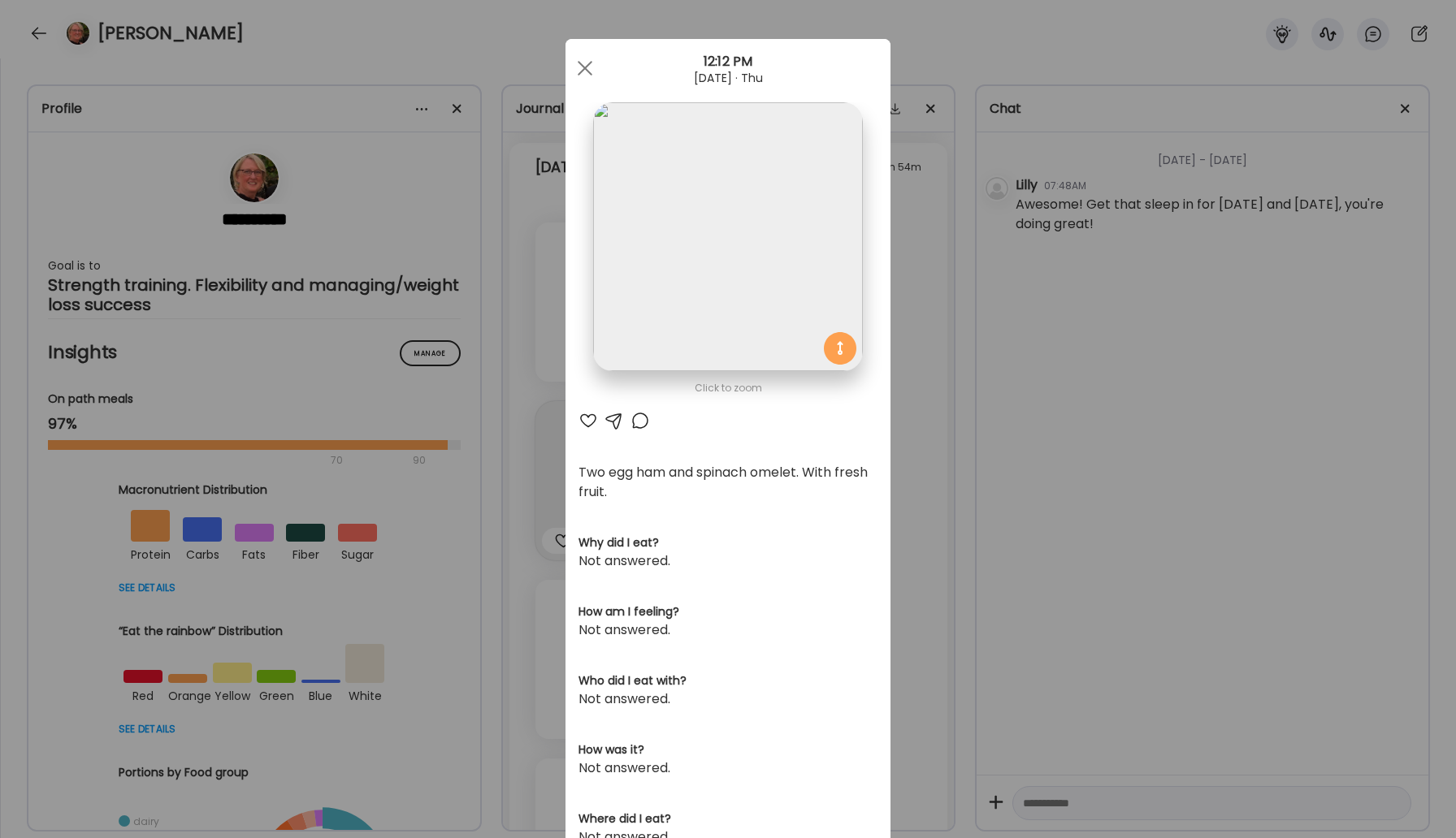
scroll to position [24487, 0]
click at [578, 414] on div at bounding box center [588, 420] width 20 height 20
click at [583, 70] on span at bounding box center [584, 68] width 15 height 15
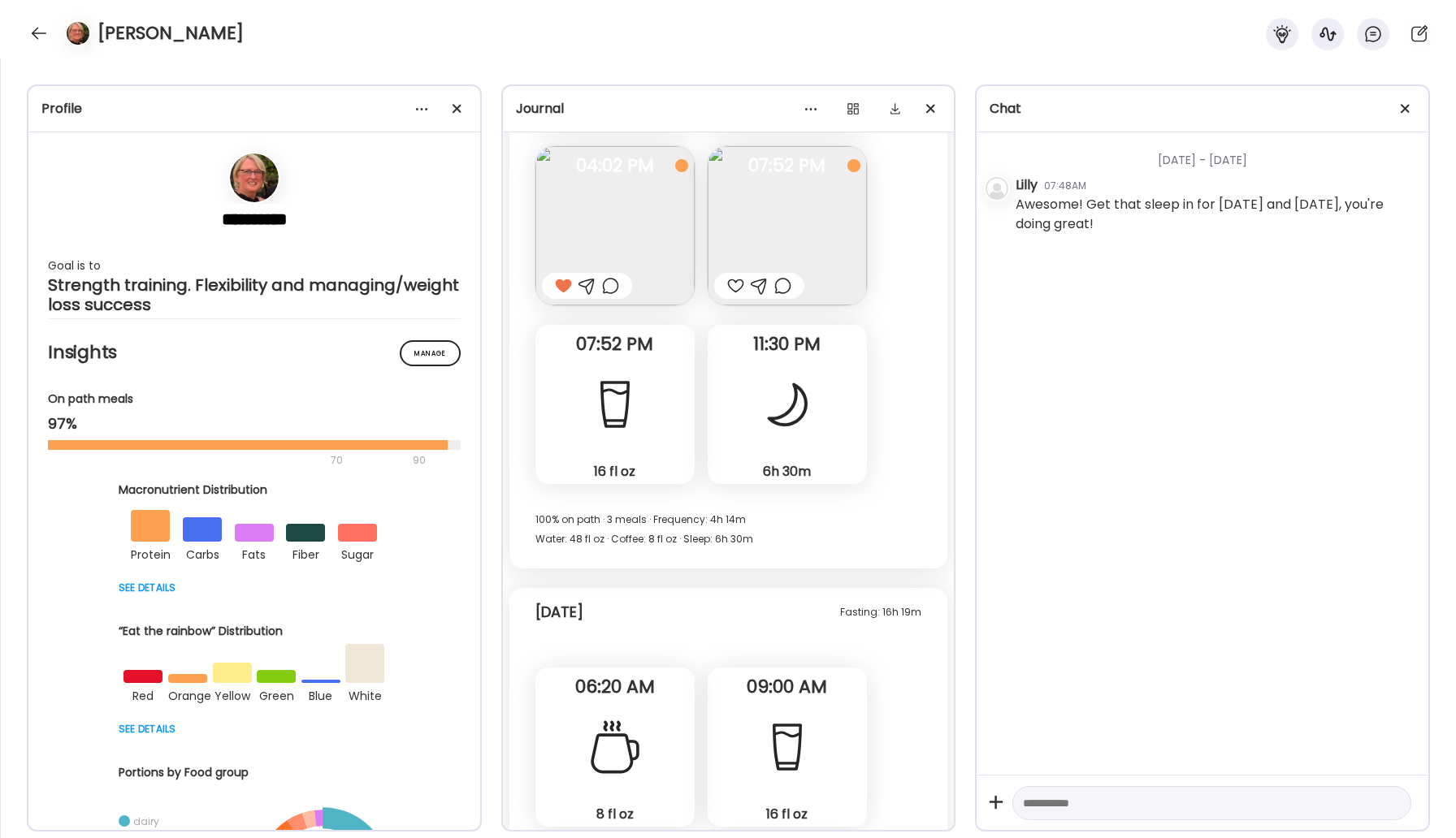
scroll to position [23923, 0]
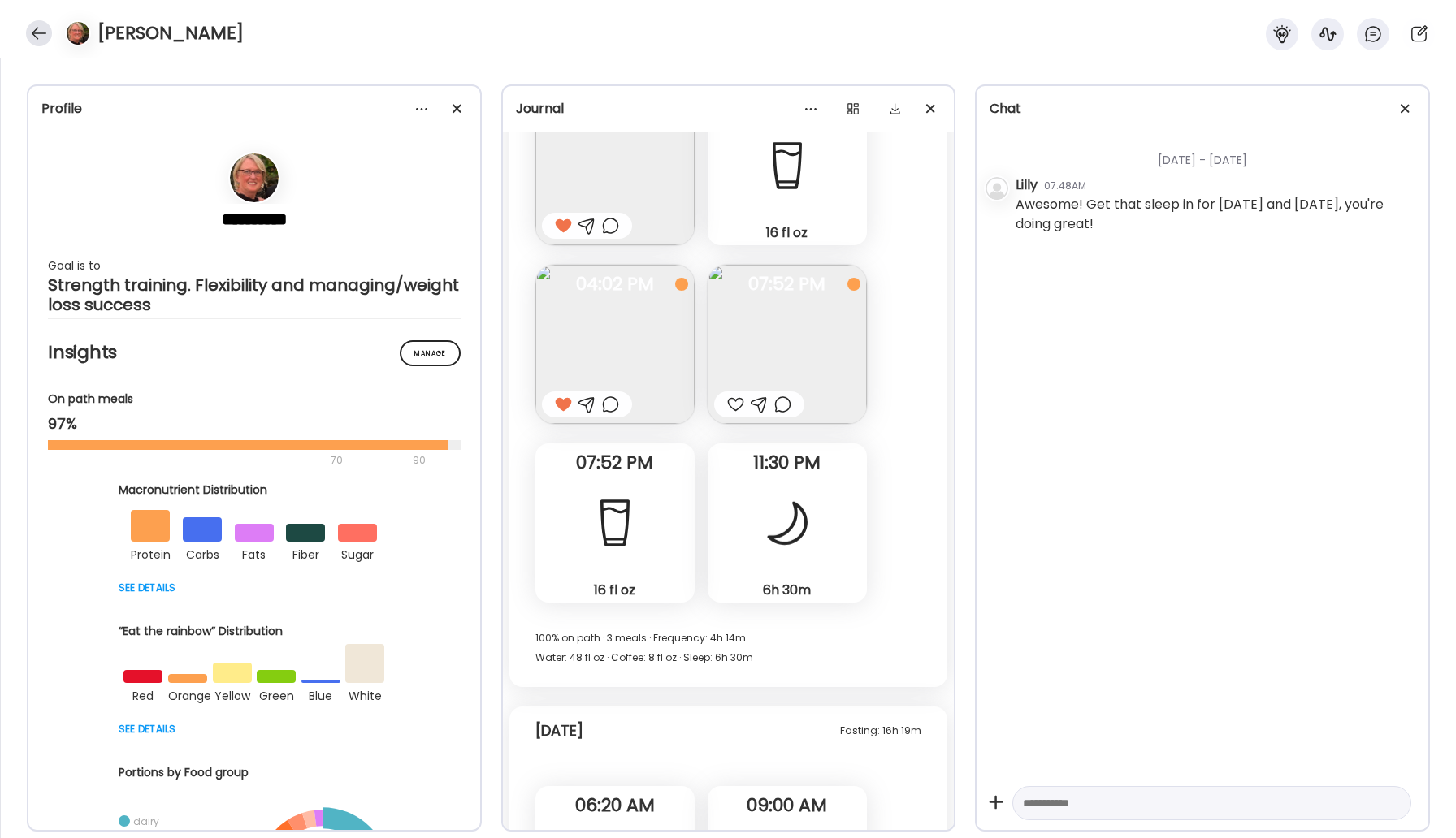
click at [42, 30] on div at bounding box center [39, 34] width 26 height 26
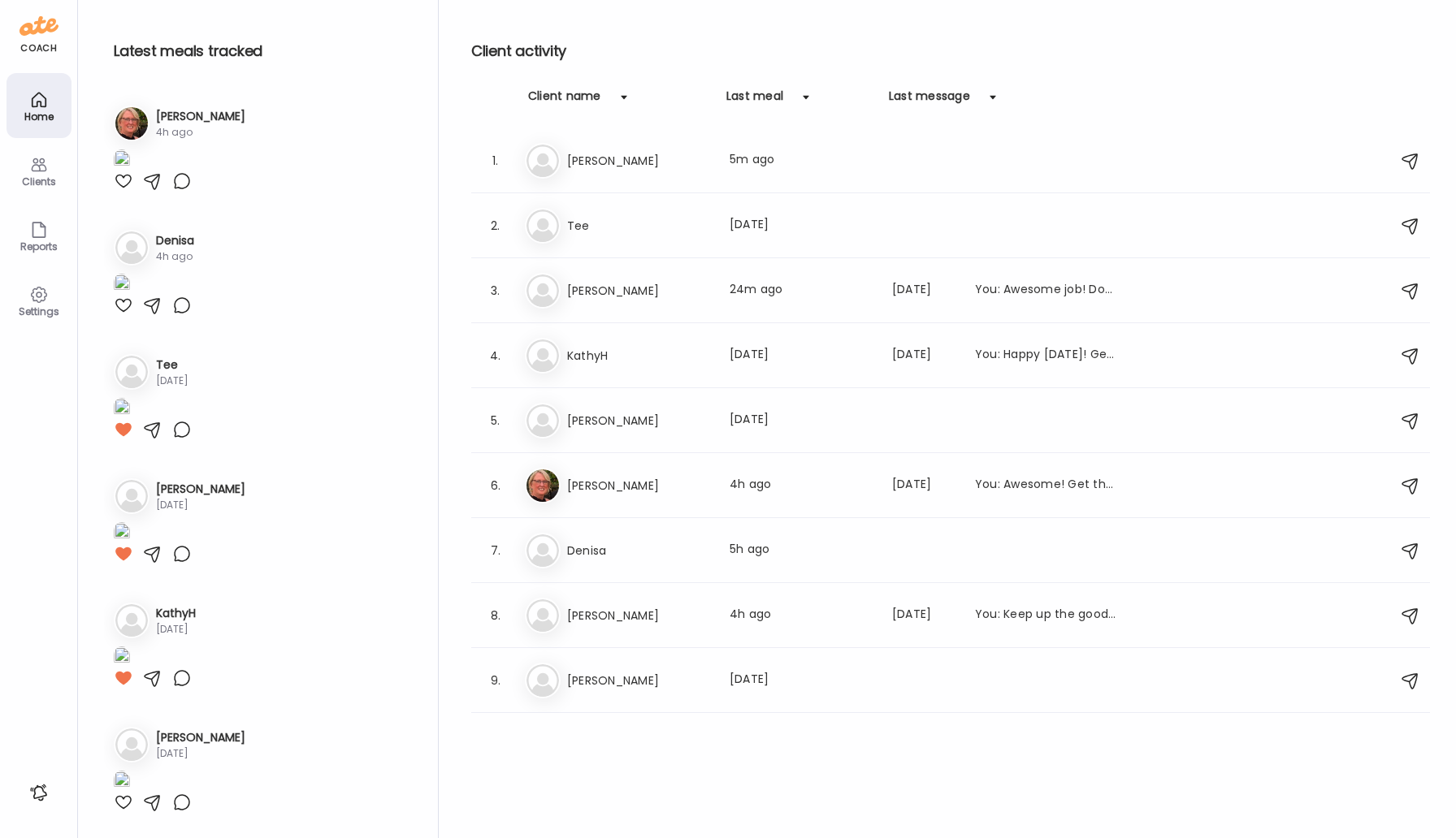
scroll to position [1008, 0]
click at [619, 162] on h3 "[PERSON_NAME]" at bounding box center [639, 161] width 143 height 20
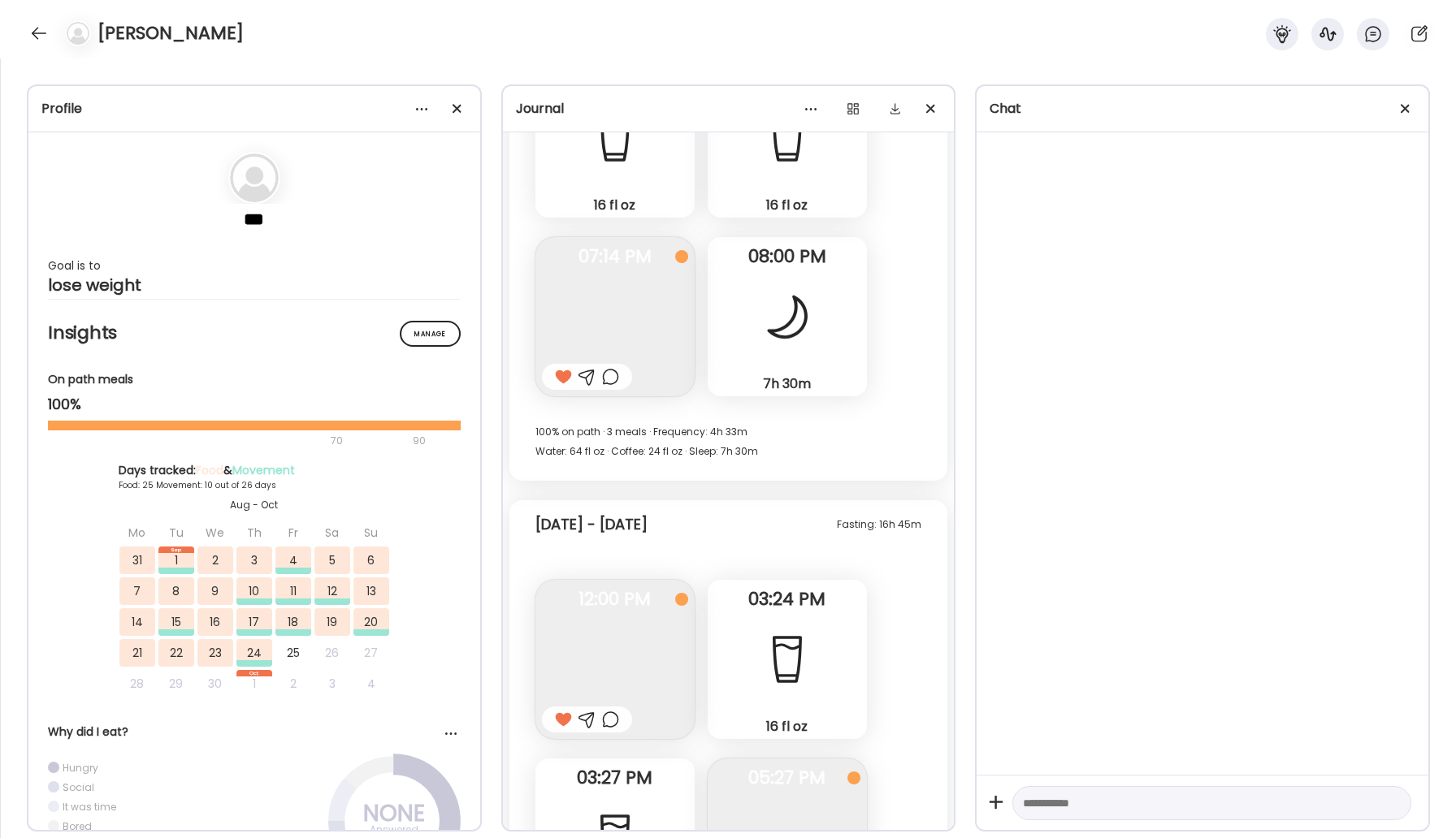
scroll to position [28208, 0]
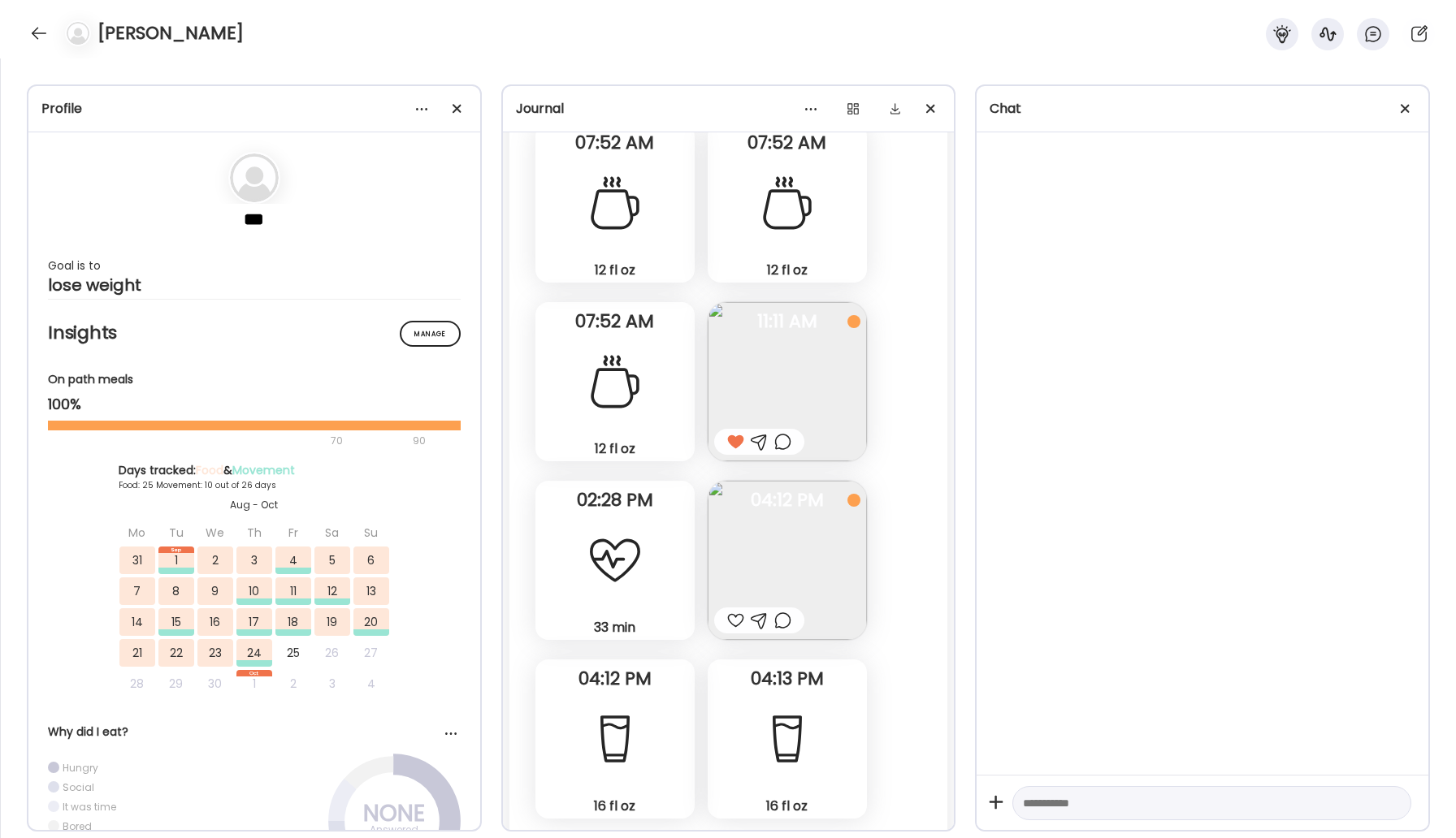
click at [723, 625] on div at bounding box center [759, 621] width 90 height 26
click at [735, 621] on div "AteMate AI" at bounding box center [728, 616] width 299 height 20
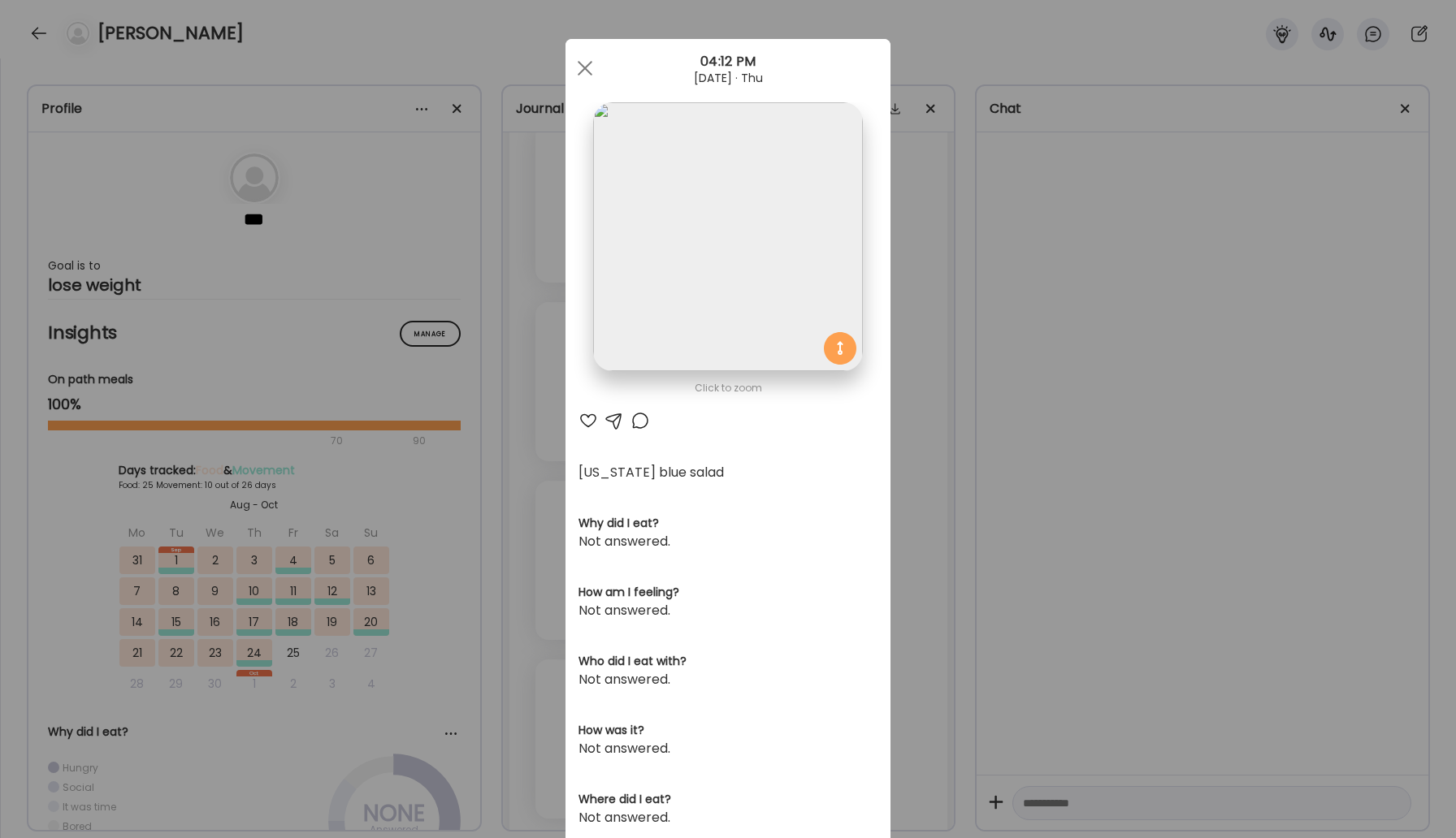
click at [32, 29] on div "Ate Coach Dashboard Wahoo! It’s official Take a moment to set up your Coach Pro…" at bounding box center [728, 419] width 1456 height 838
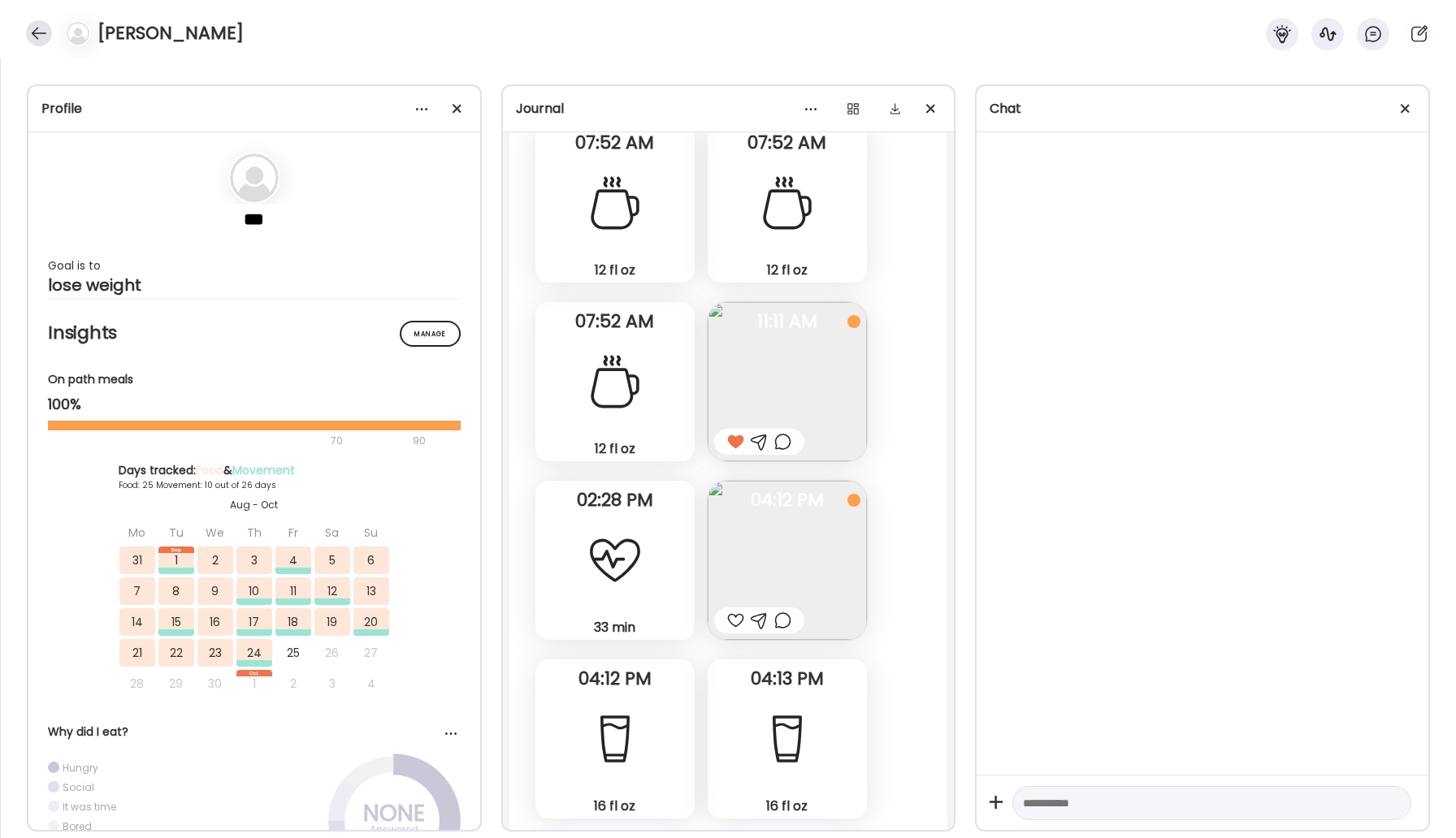
click at [39, 38] on div at bounding box center [39, 34] width 26 height 26
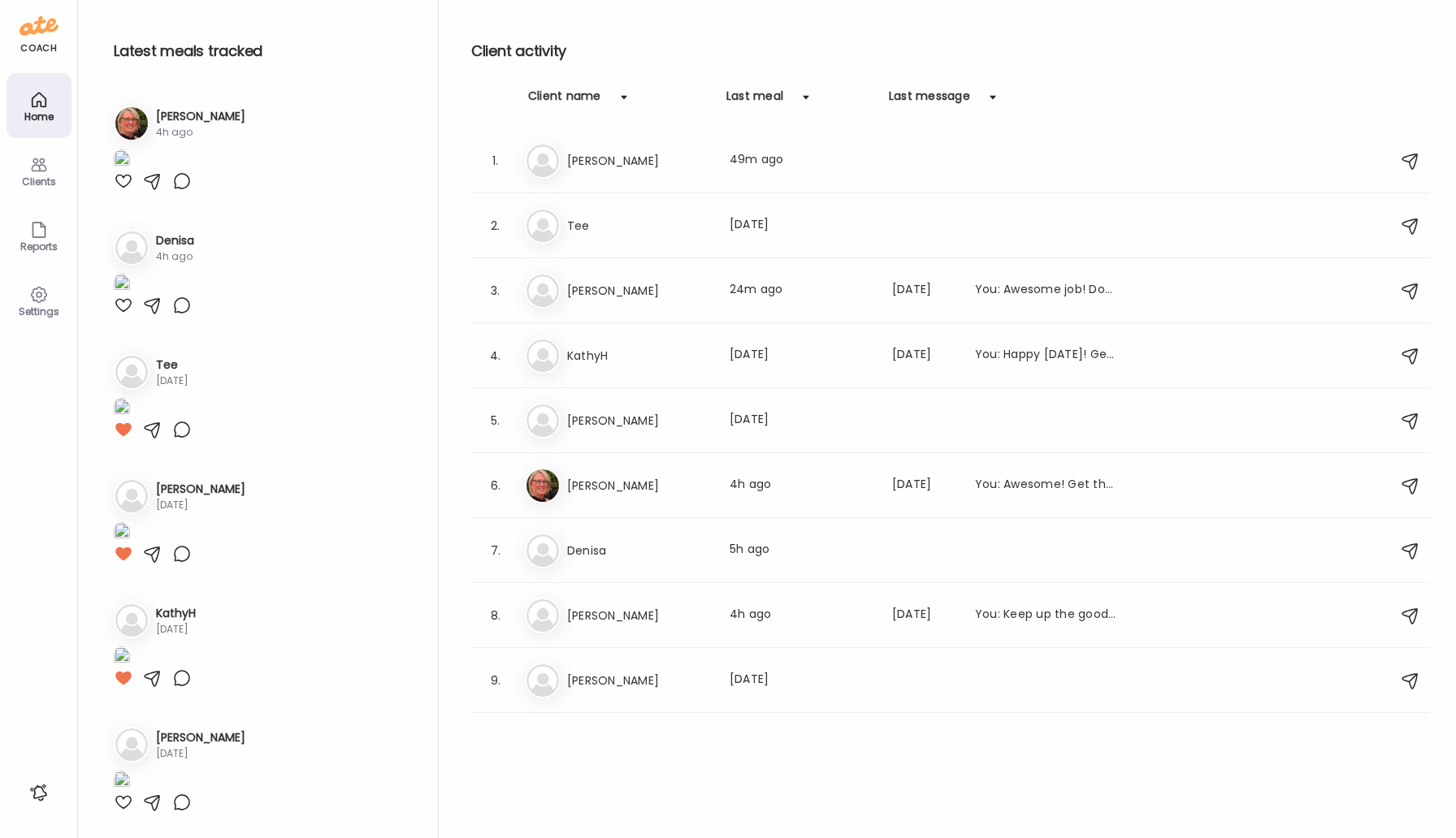
scroll to position [1008, 0]
